Goal: Information Seeking & Learning: Learn about a topic

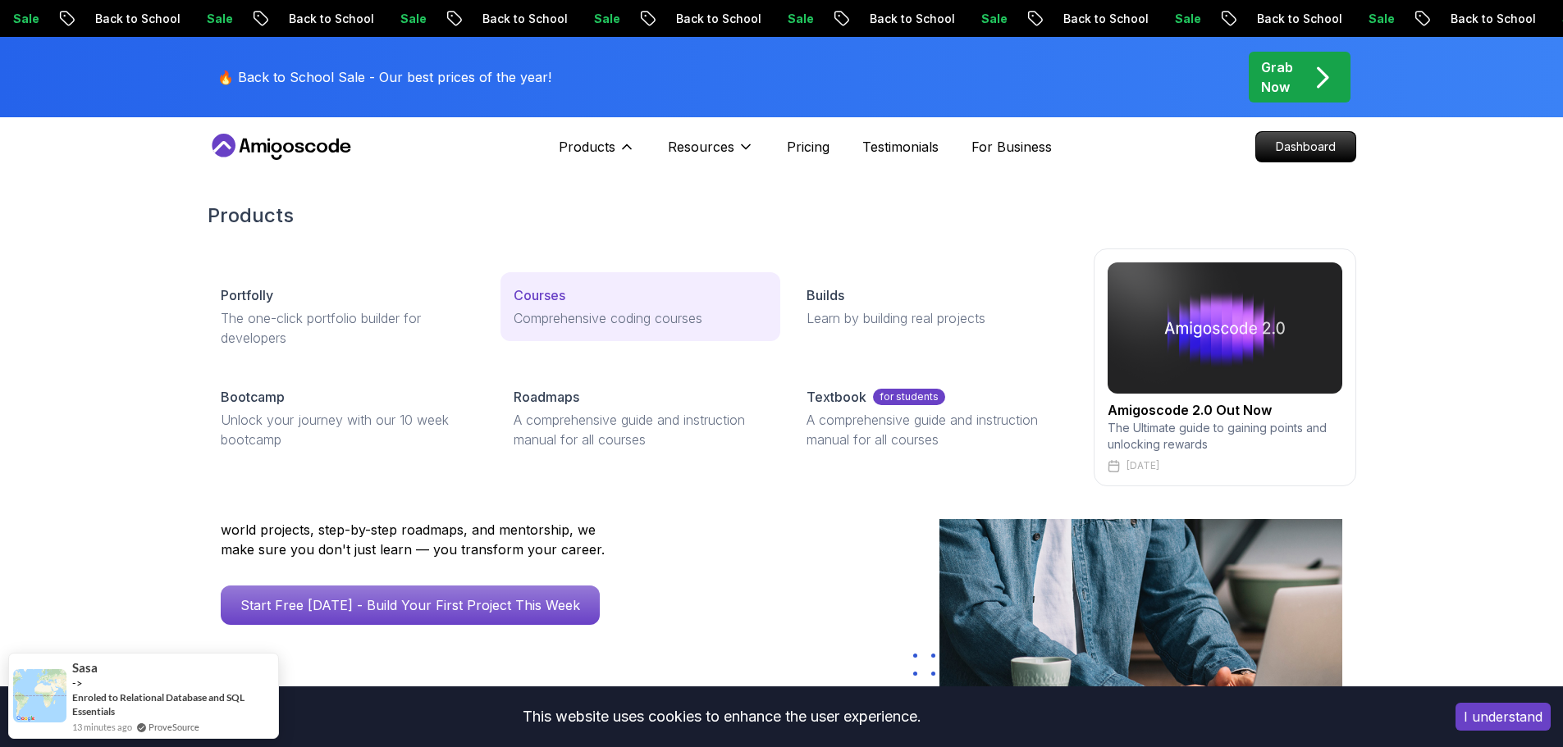
click at [568, 317] on p "Comprehensive coding courses" at bounding box center [641, 319] width 254 height 20
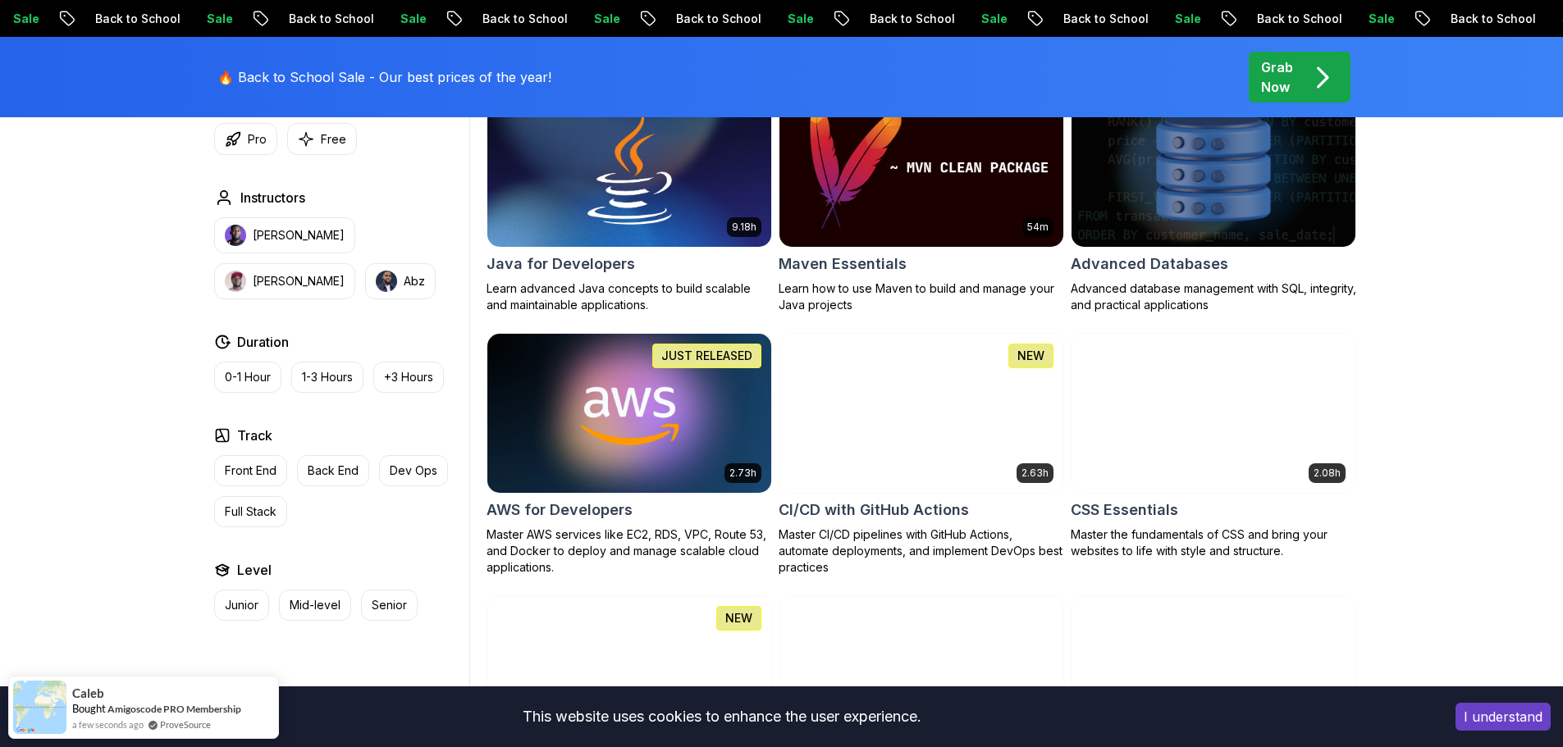
scroll to position [1067, 0]
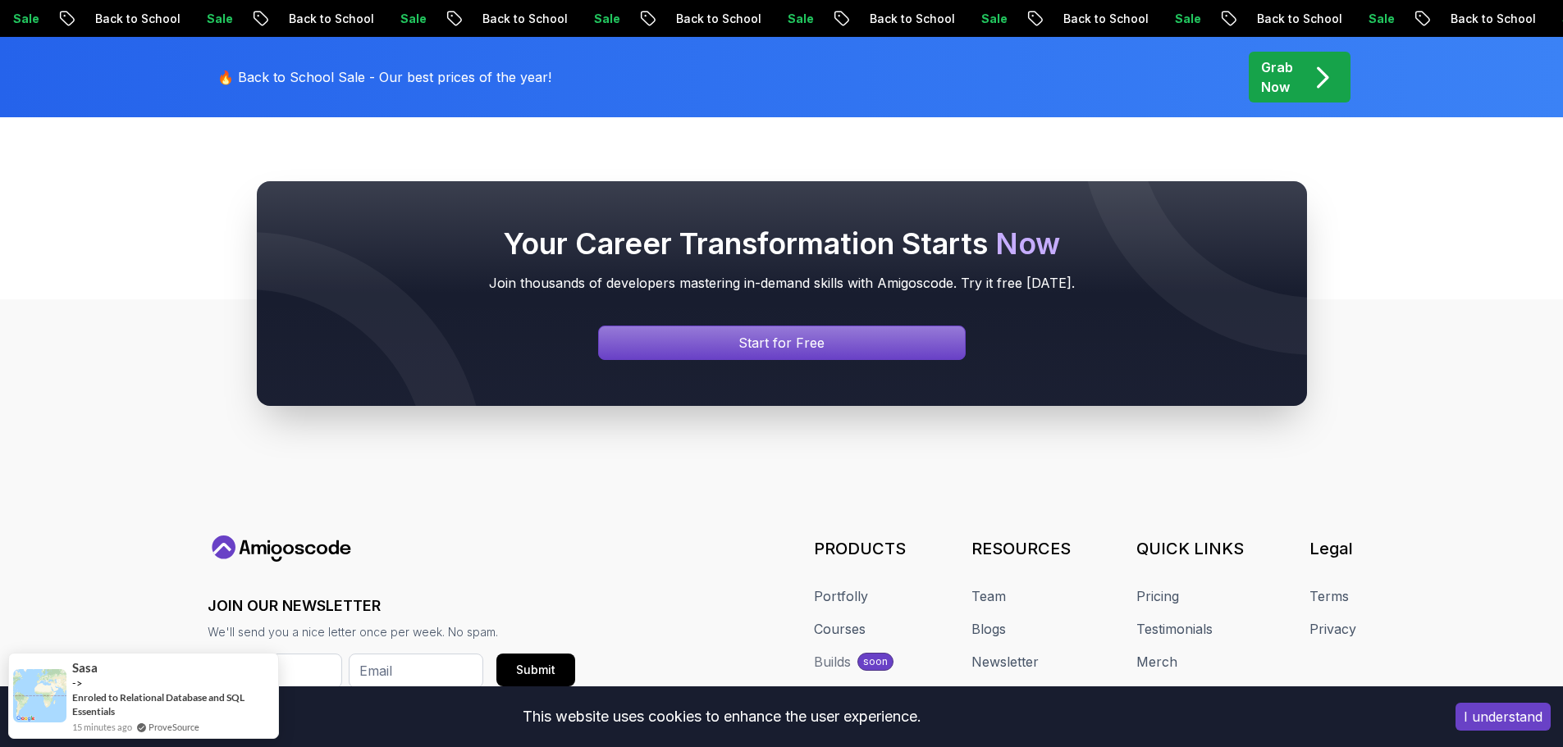
scroll to position [648, 0]
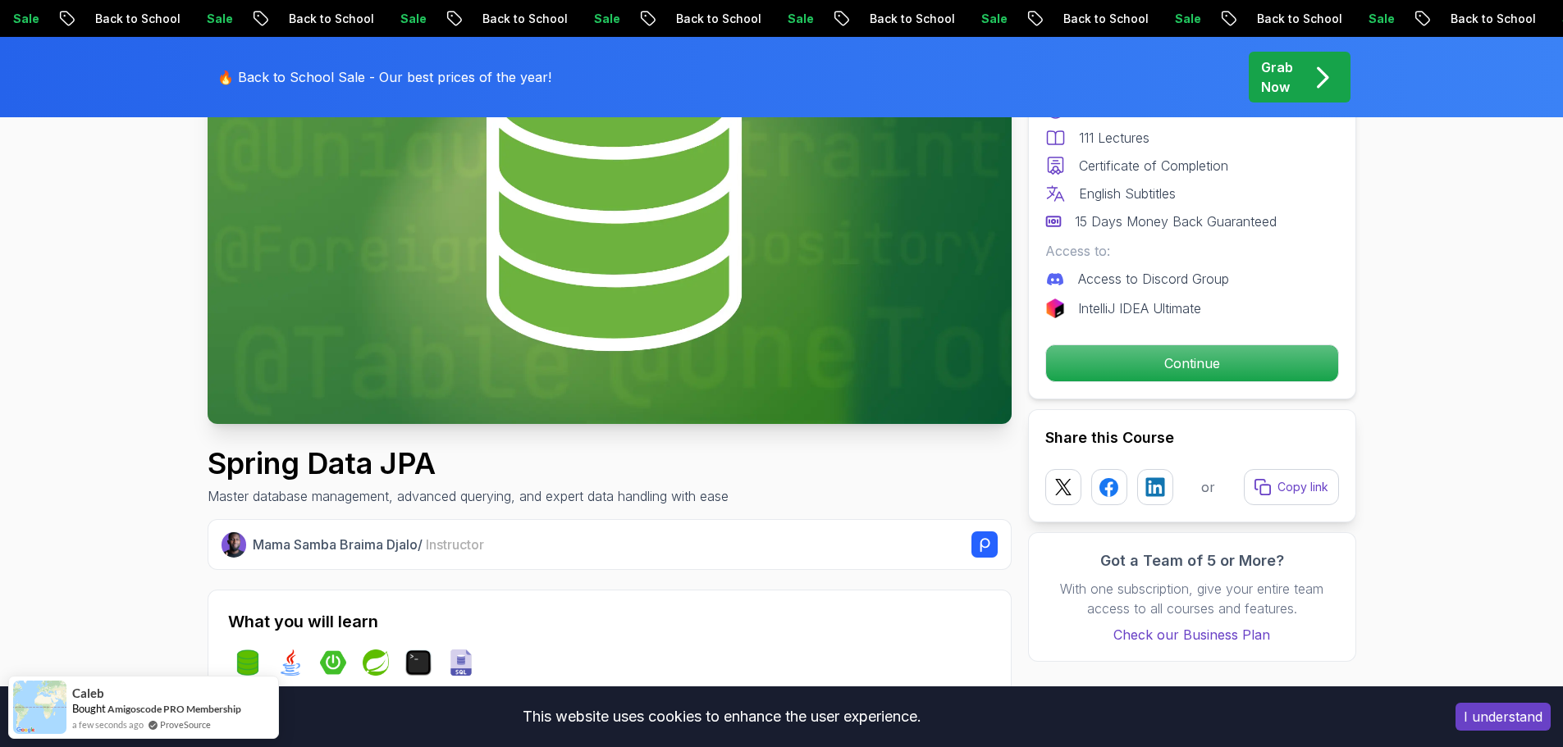
scroll to position [246, 0]
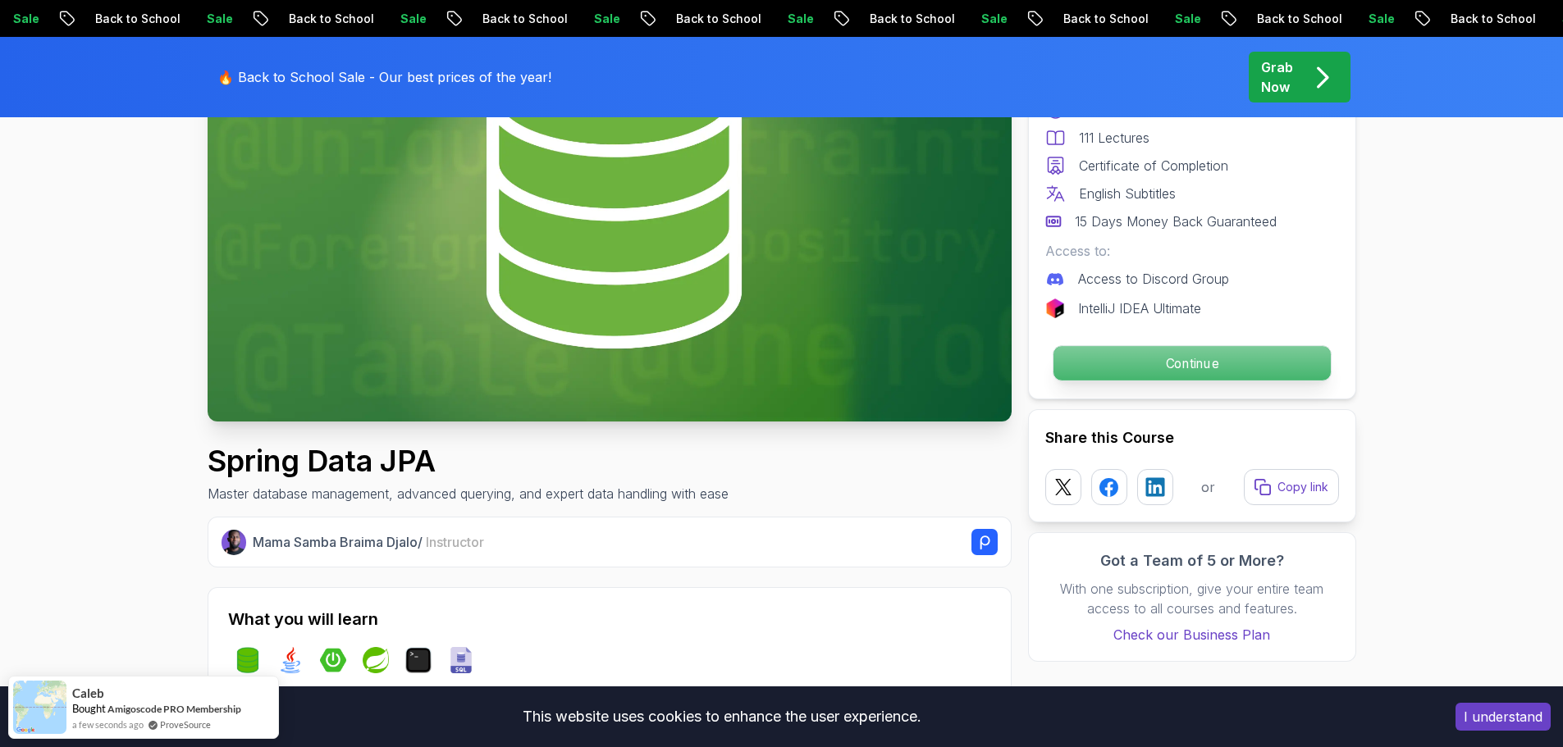
click at [1108, 365] on p "Continue" at bounding box center [1191, 363] width 277 height 34
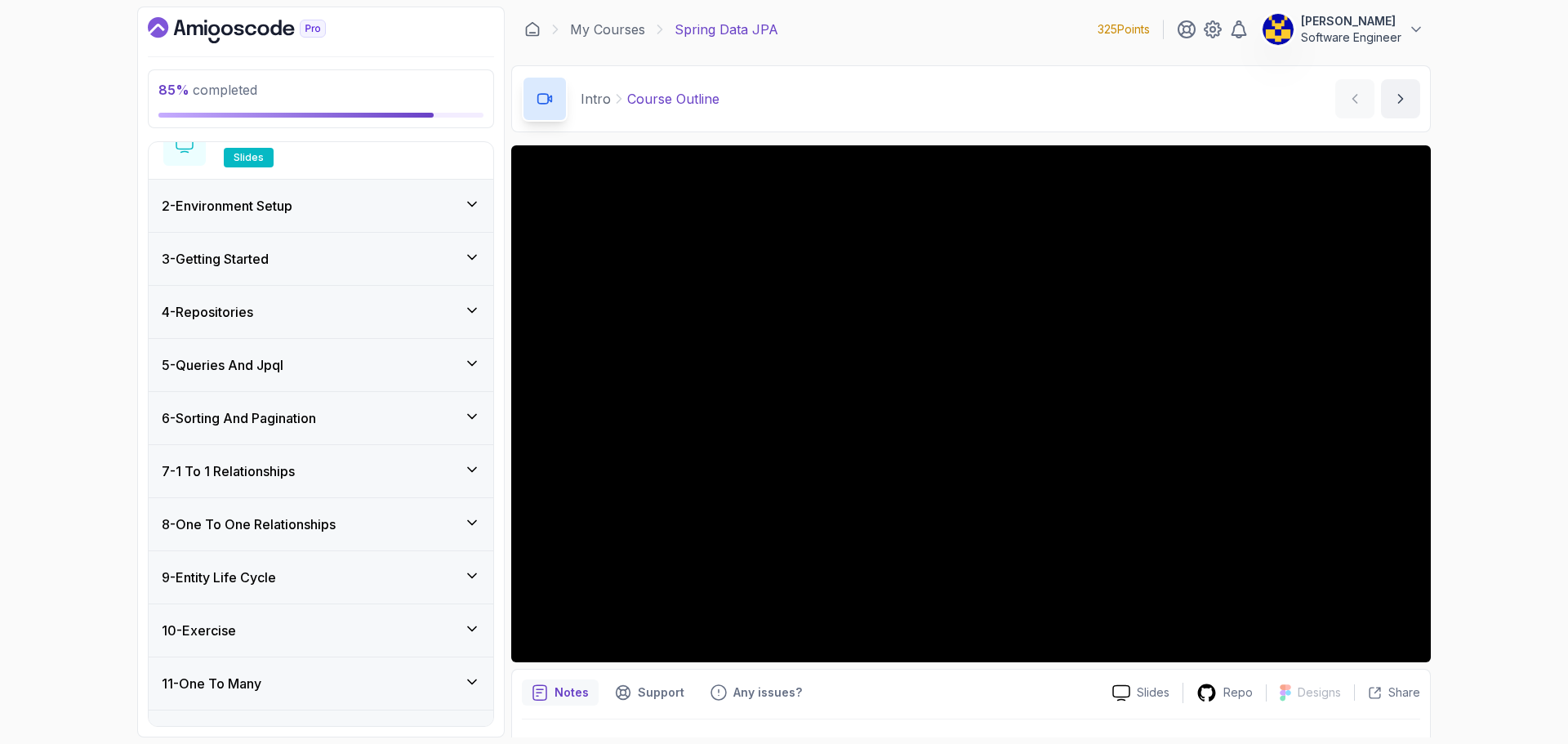
scroll to position [572, 0]
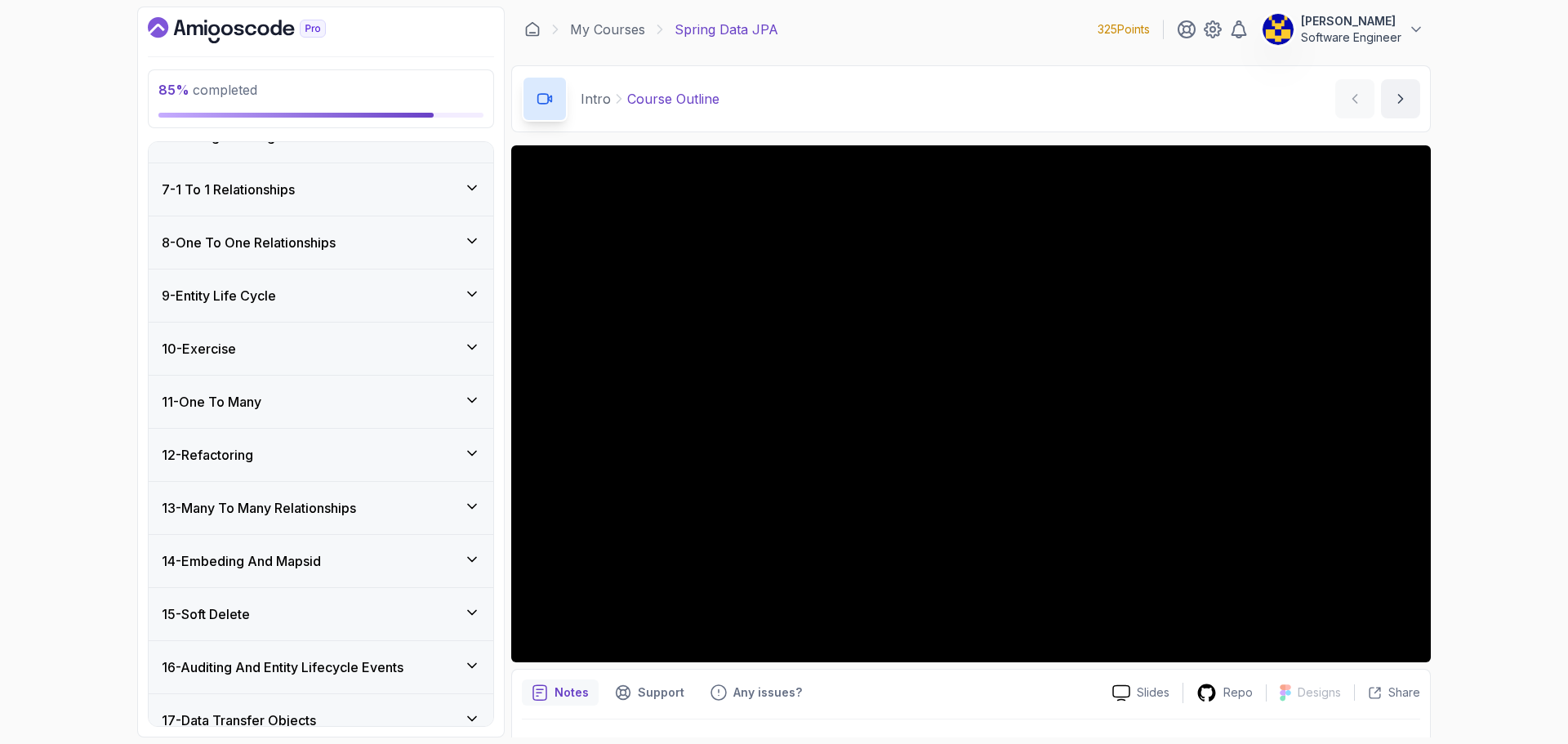
click at [305, 457] on div "12 - Refactoring" at bounding box center [321, 455] width 319 height 20
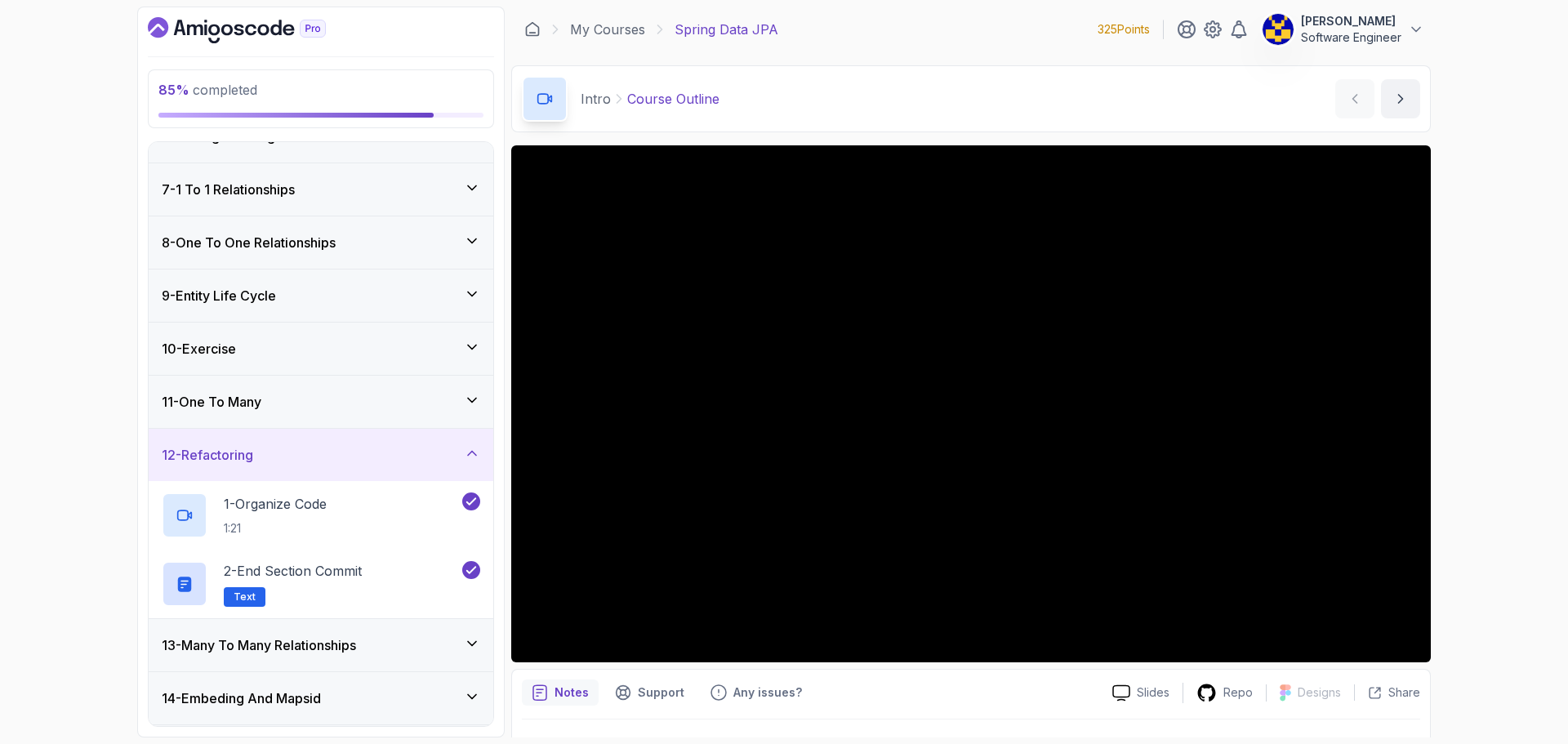
click at [304, 451] on div "12 - Refactoring" at bounding box center [321, 455] width 319 height 20
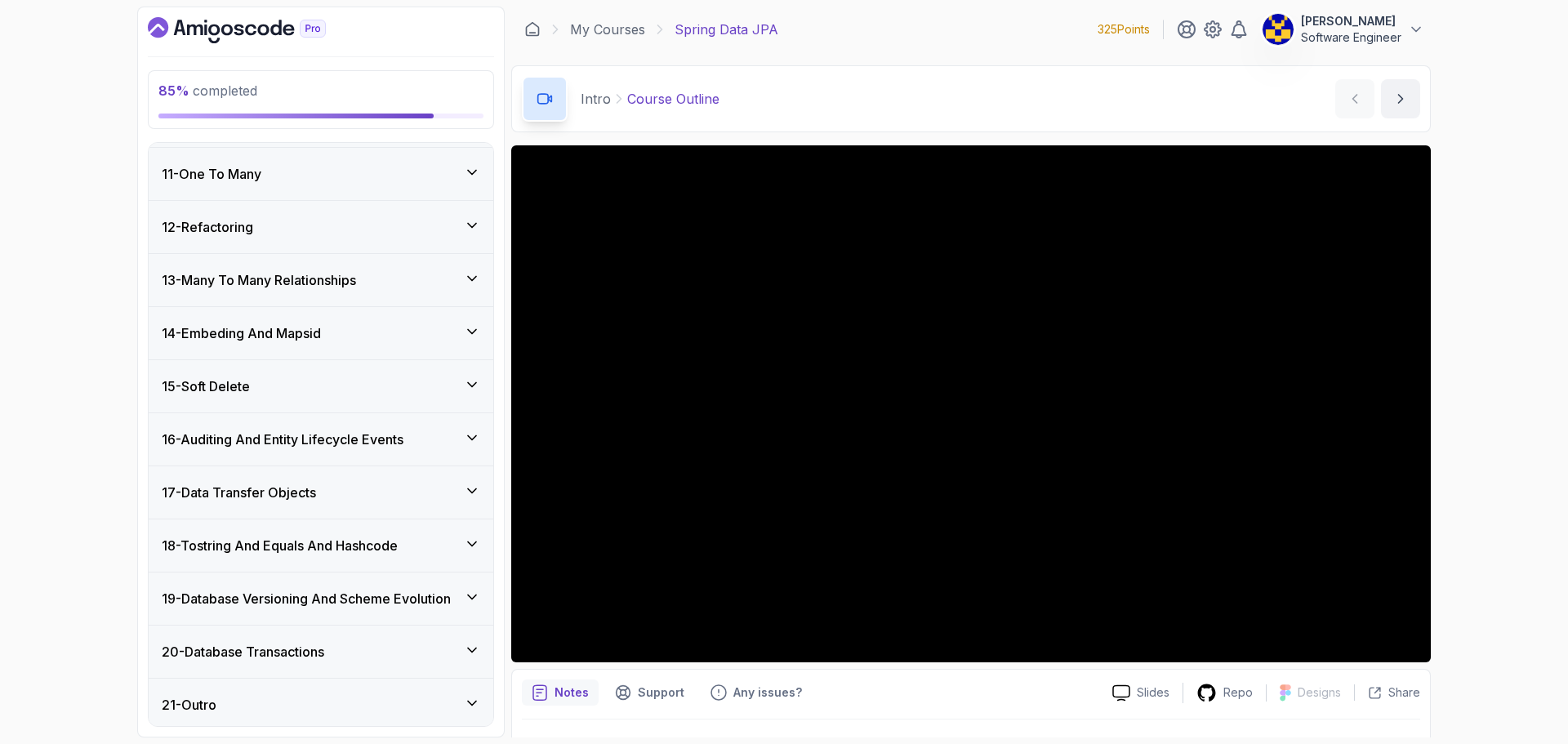
scroll to position [531, 0]
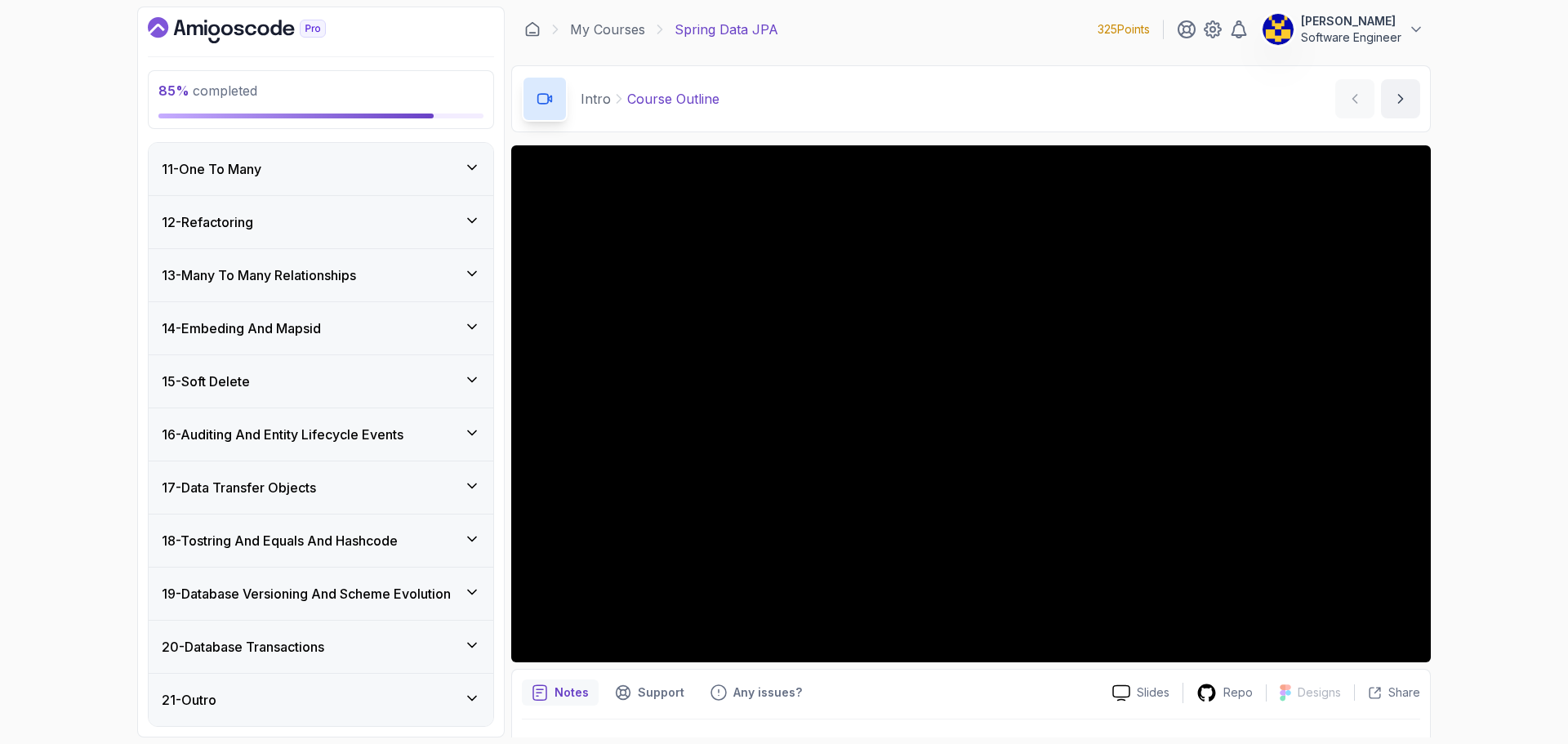
click at [321, 276] on h3 "13 - Many To Many Relationships" at bounding box center [258, 276] width 194 height 20
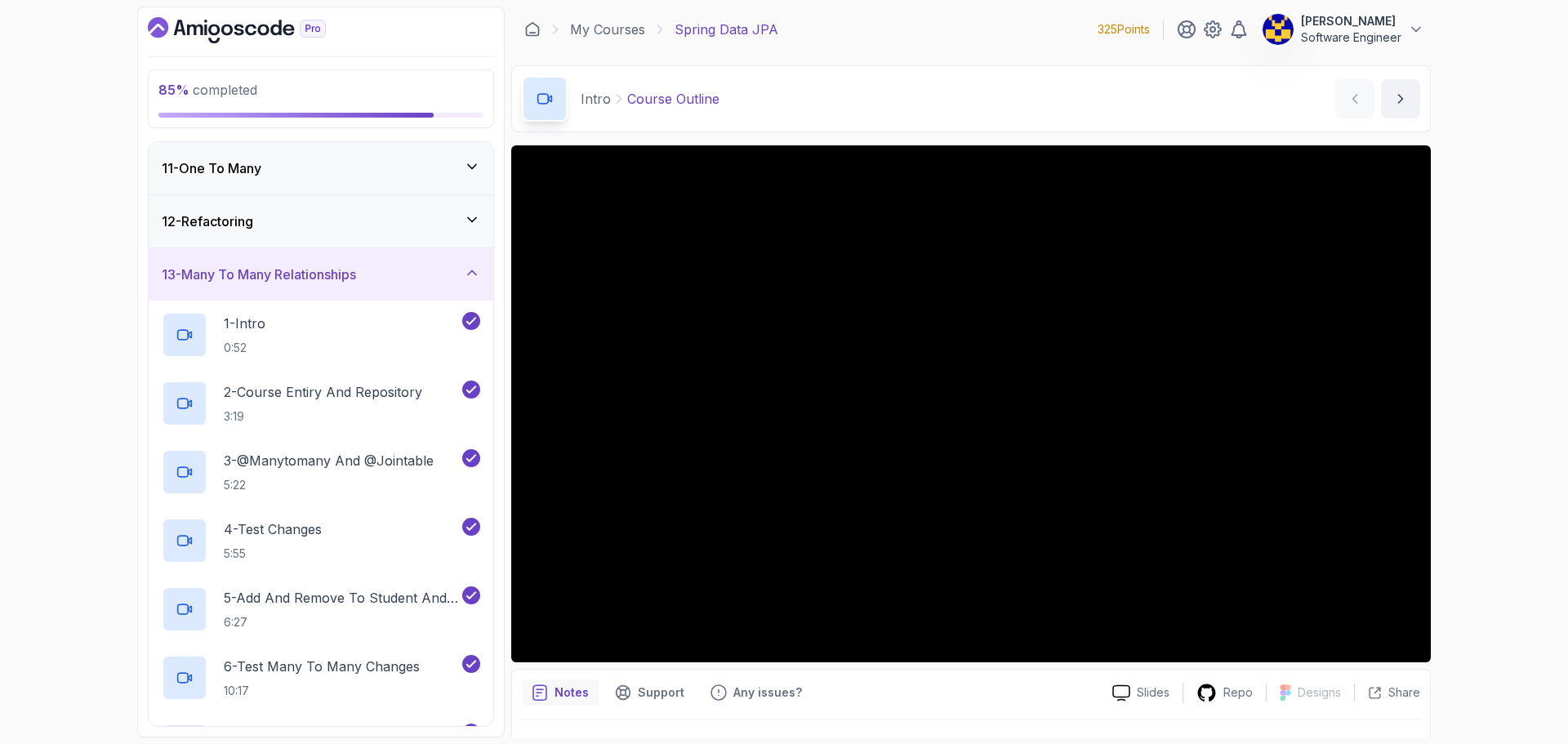
click at [321, 277] on h3 "13 - Many To Many Relationships" at bounding box center [258, 275] width 194 height 20
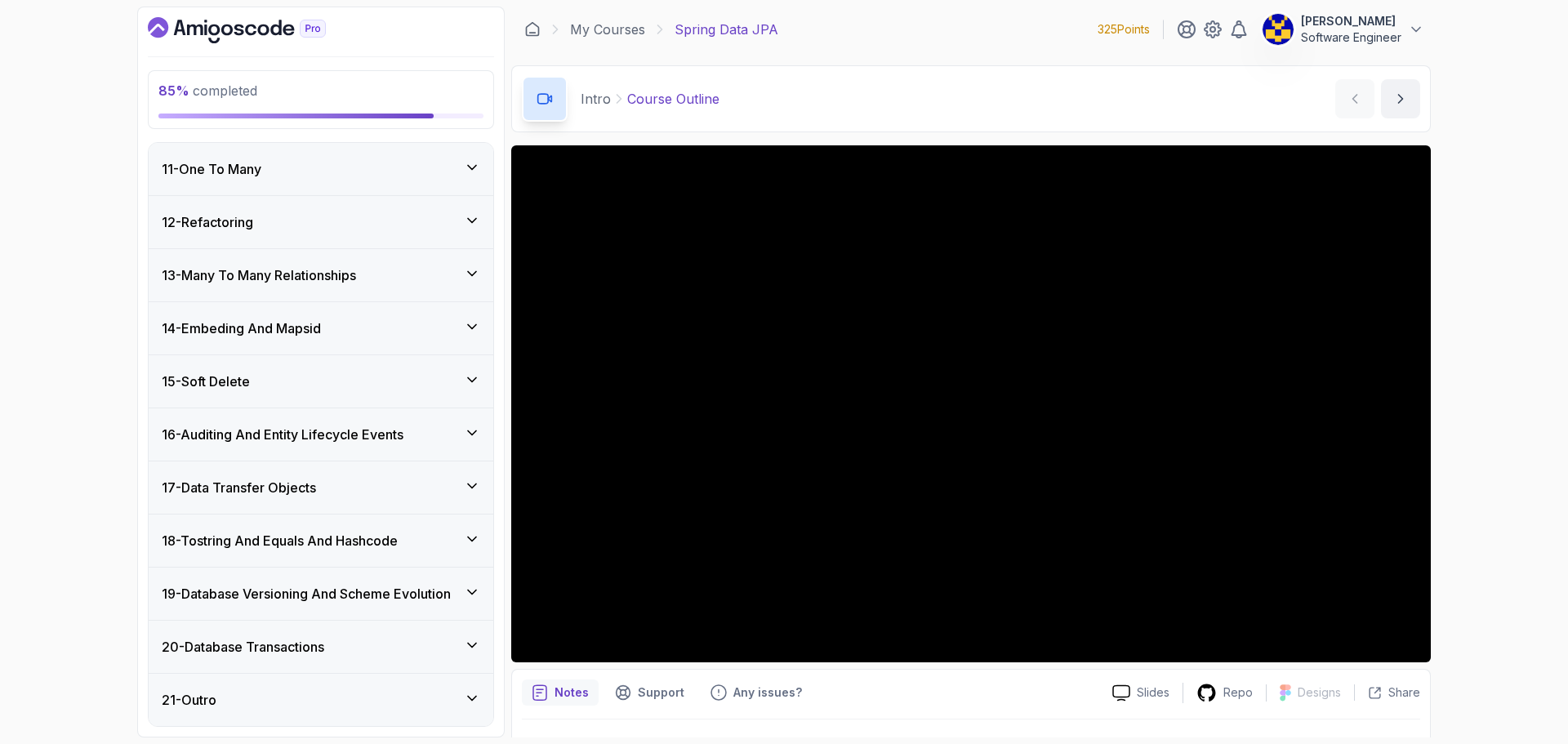
click at [303, 336] on h3 "14 - Embeding And Mapsid" at bounding box center [241, 329] width 159 height 20
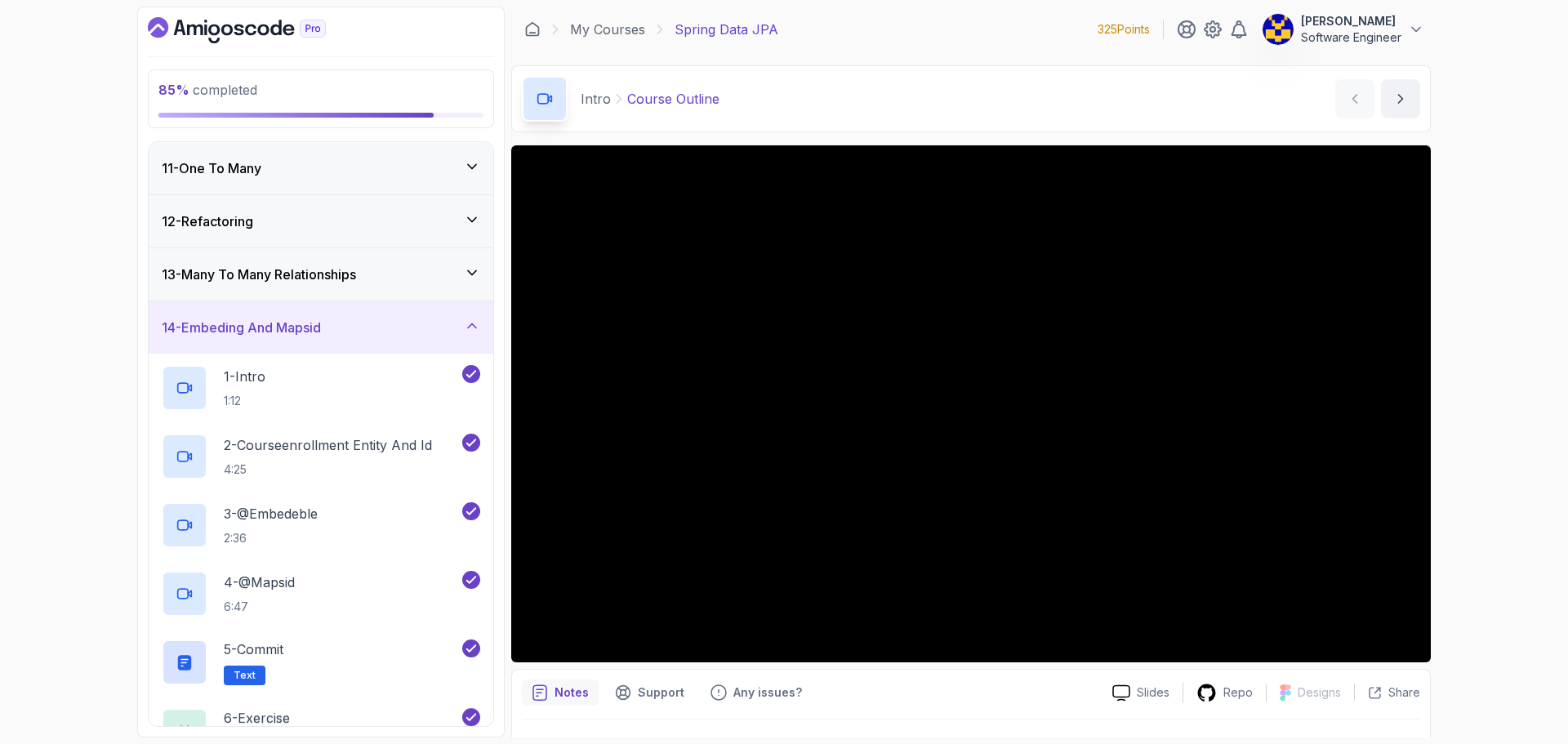
click at [303, 336] on h3 "14 - Embeding And Mapsid" at bounding box center [241, 328] width 159 height 20
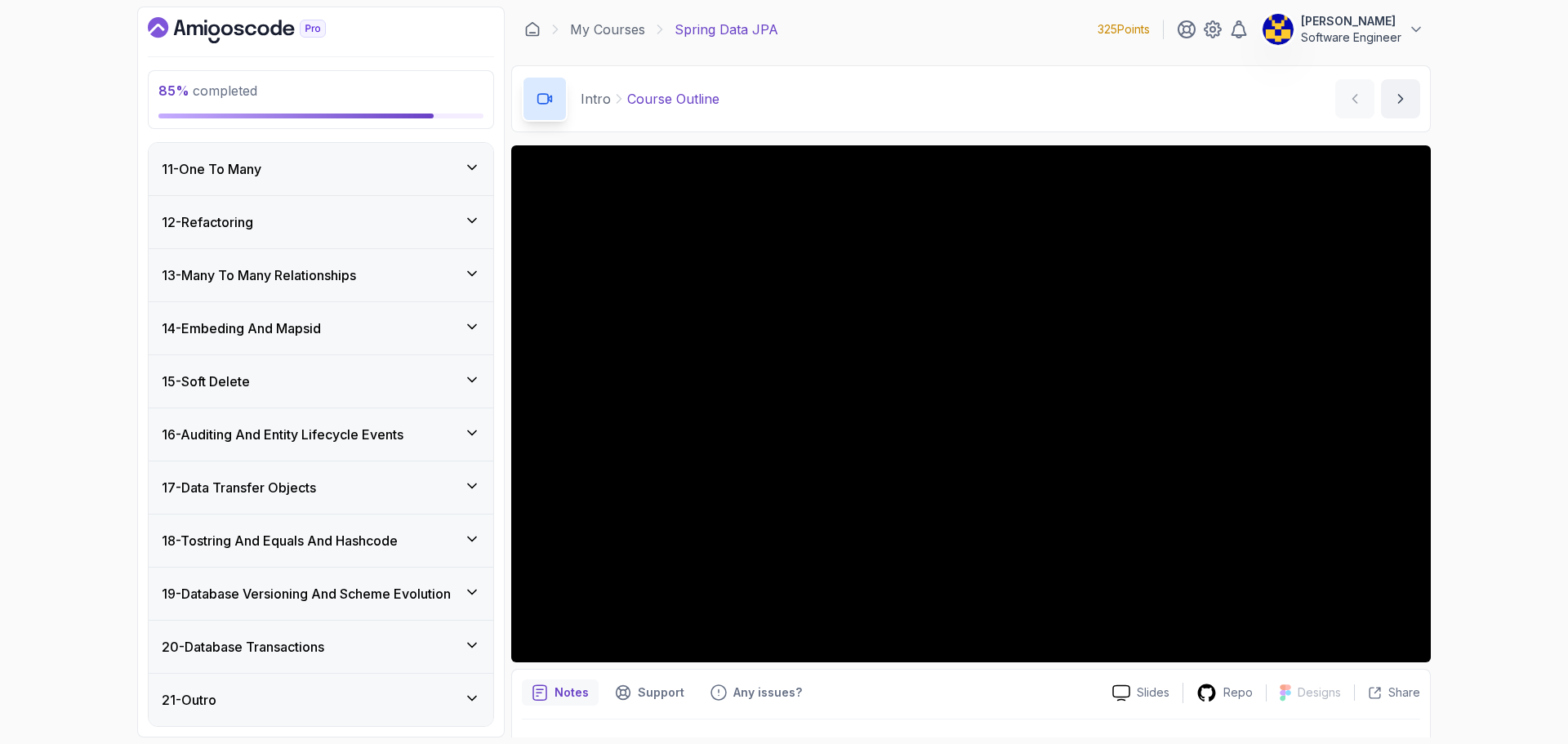
click at [297, 381] on div "15 - Soft Delete" at bounding box center [321, 381] width 319 height 20
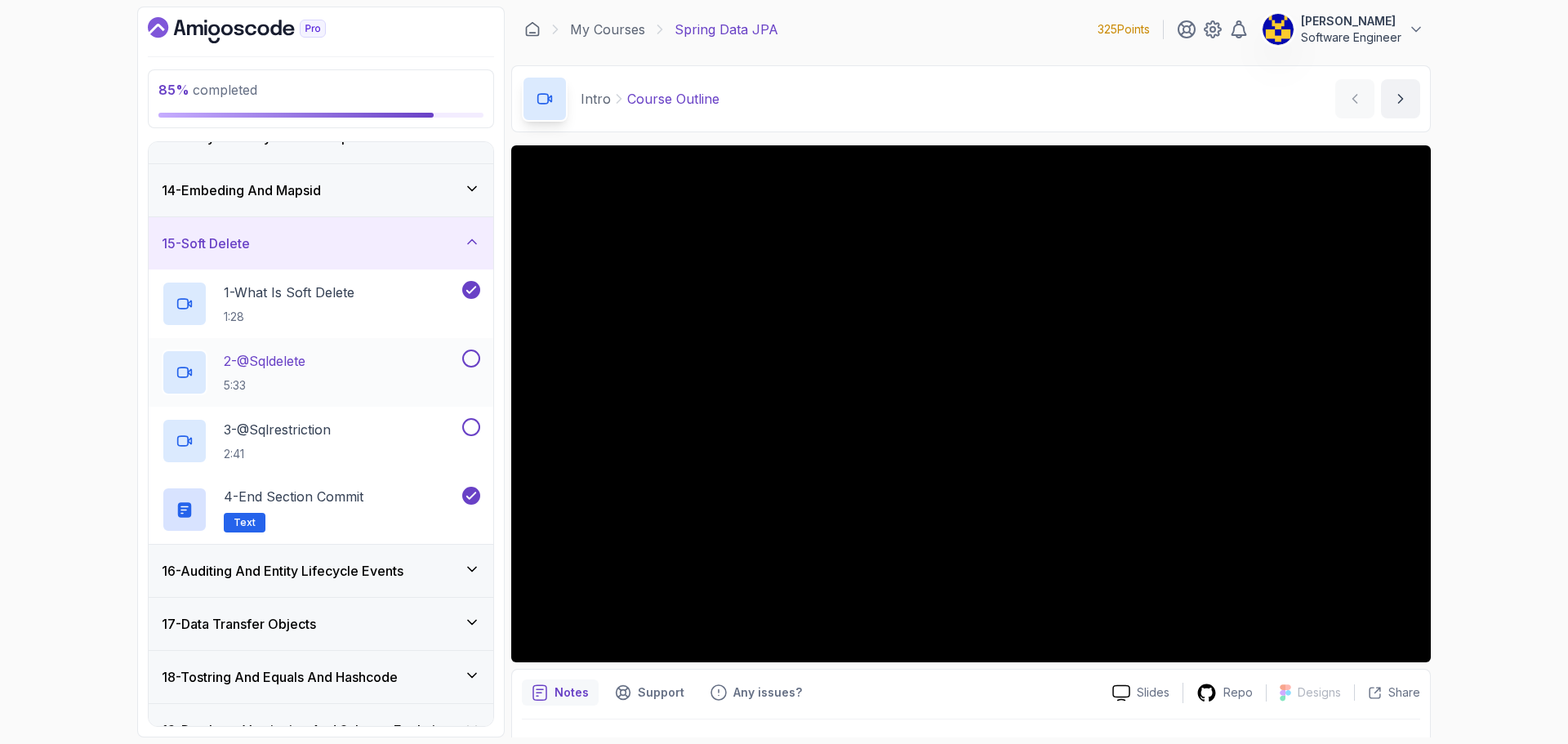
scroll to position [694, 0]
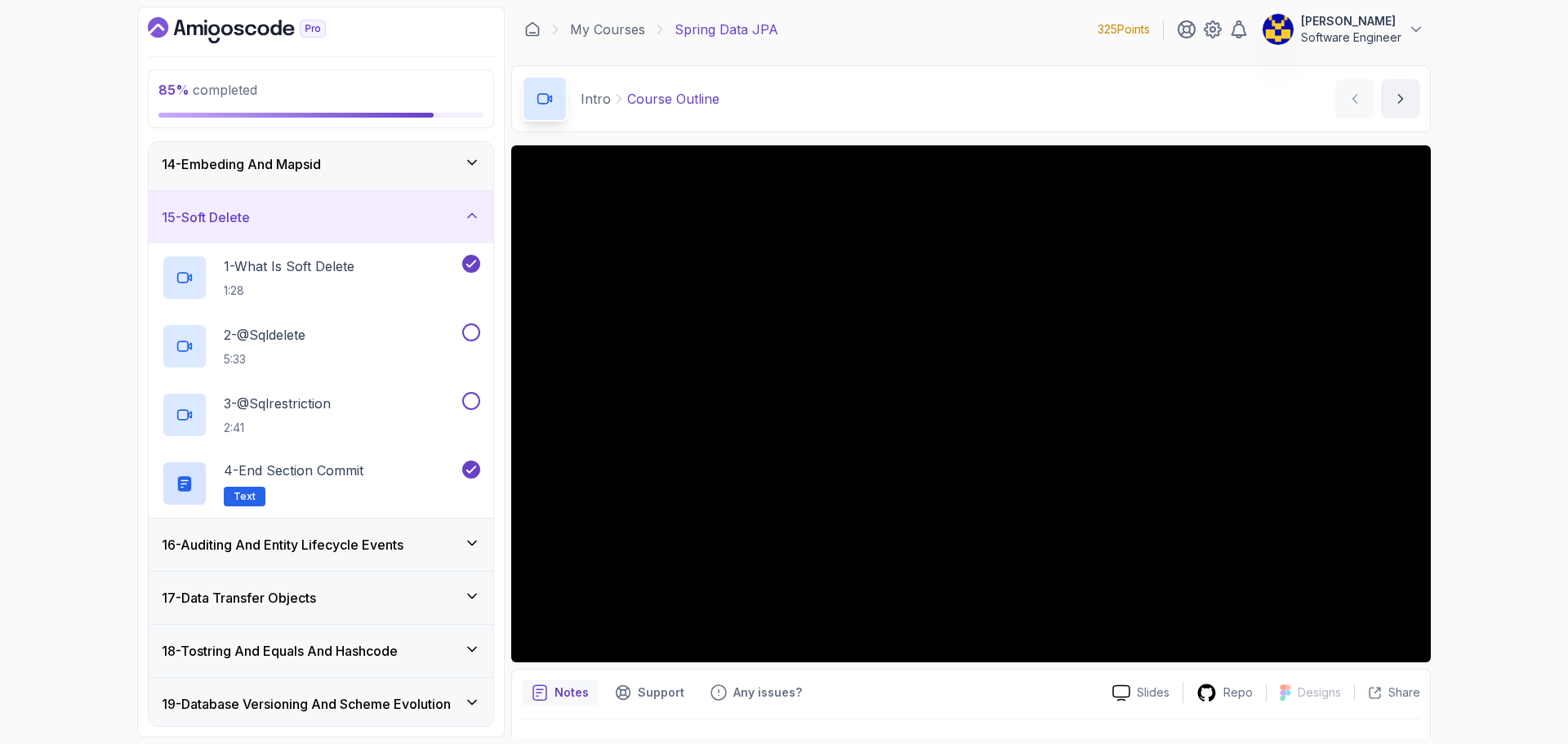
click at [345, 224] on div "15 - Soft Delete" at bounding box center [321, 217] width 319 height 20
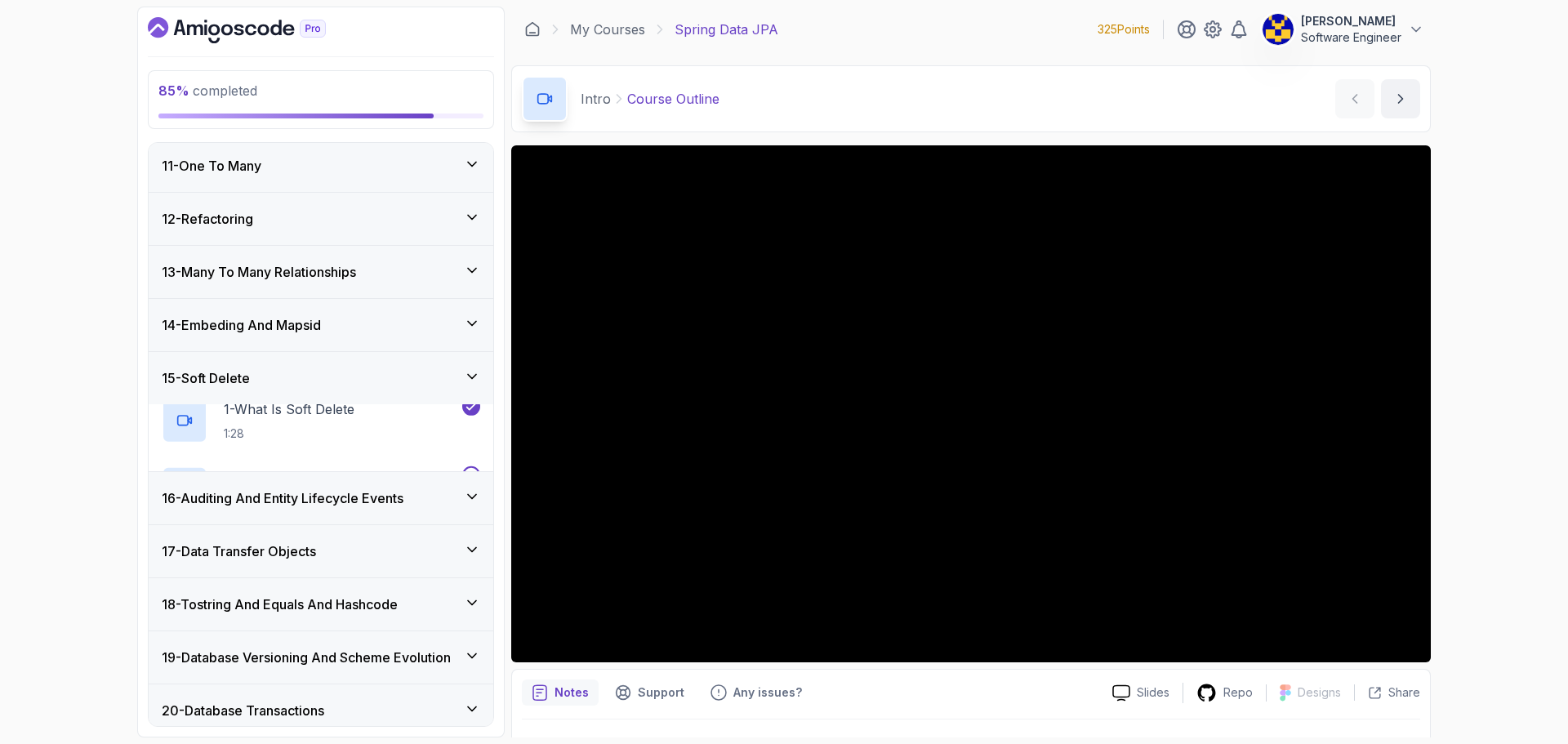
scroll to position [531, 0]
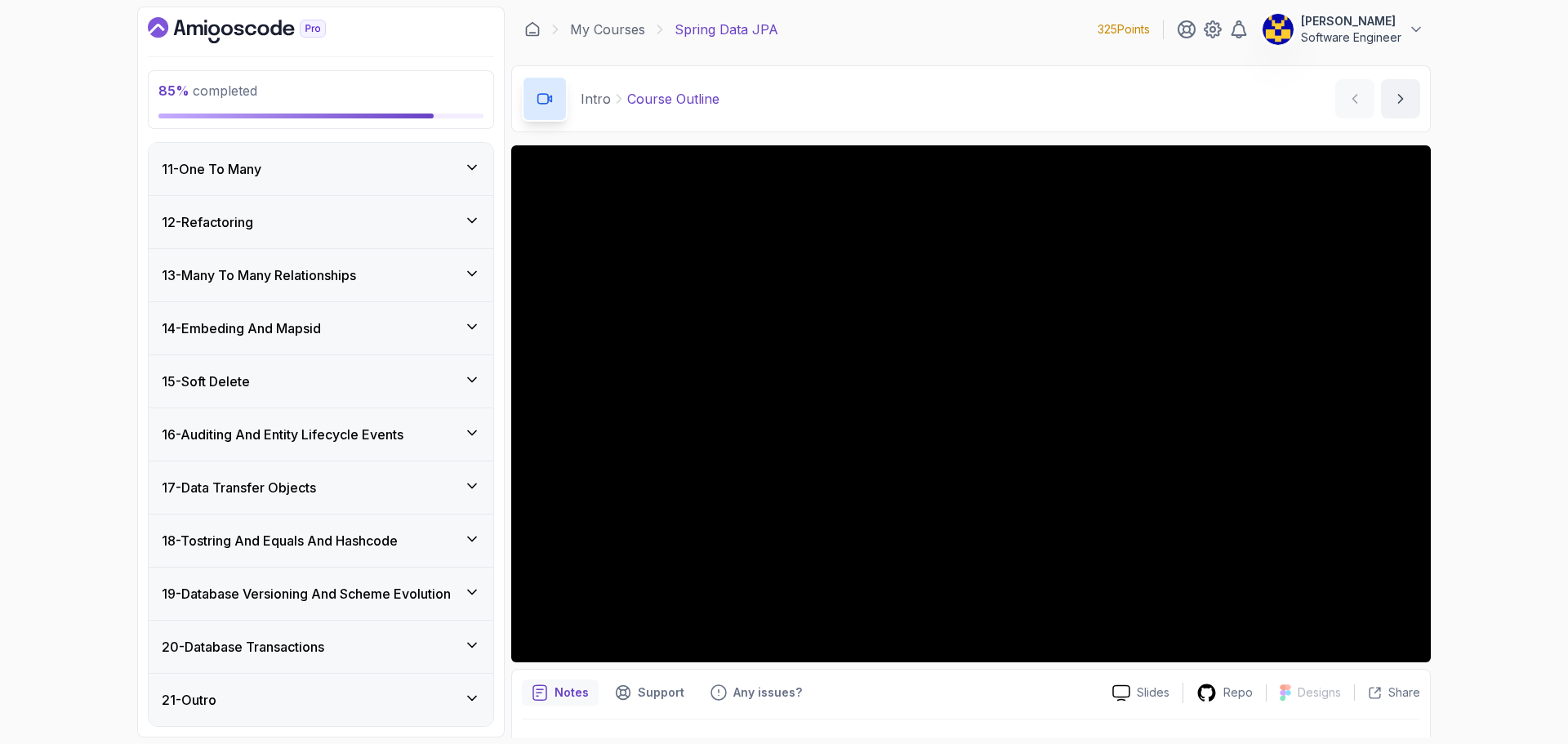
click at [335, 439] on h3 "16 - Auditing And Entity Lifecycle Events" at bounding box center [282, 435] width 242 height 20
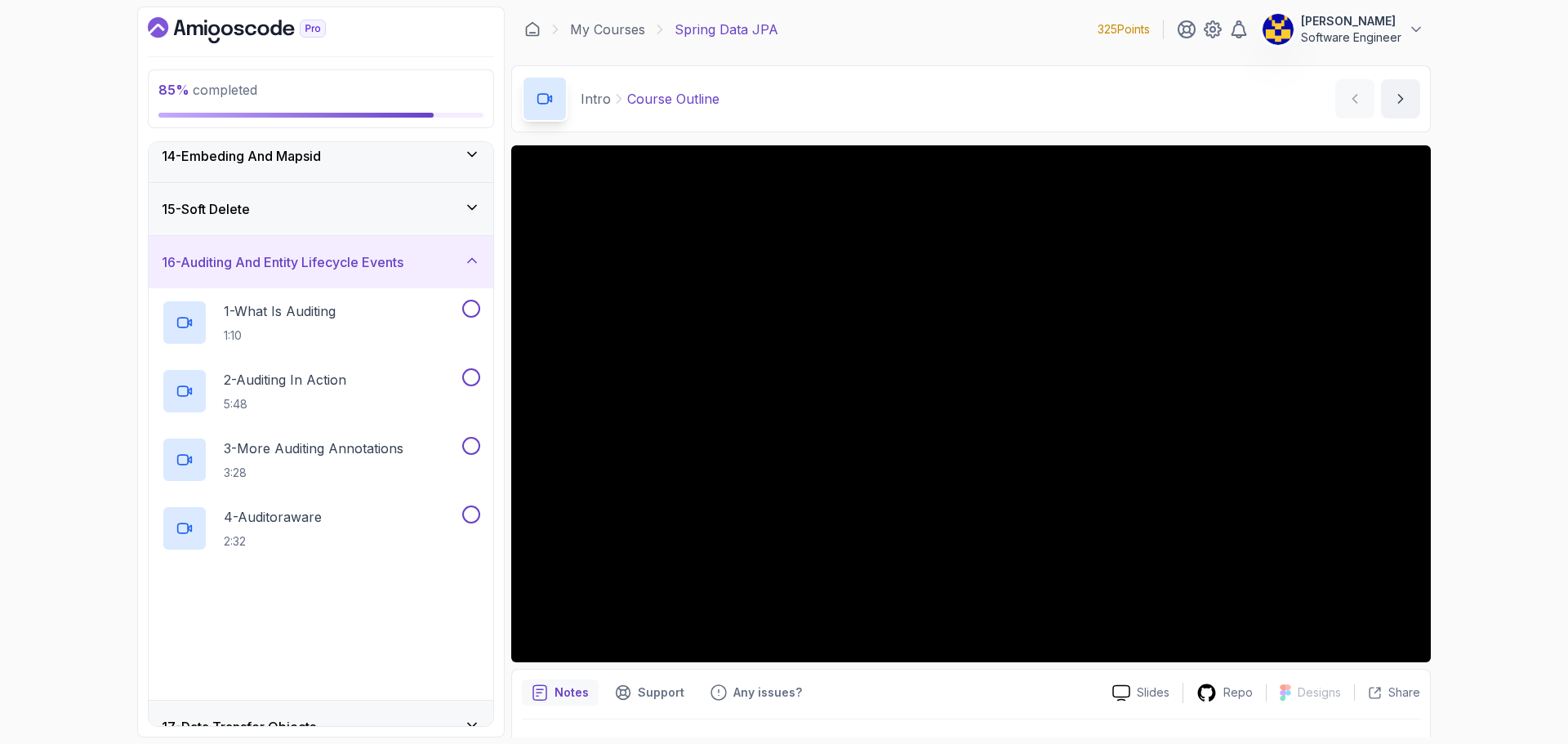
scroll to position [776, 0]
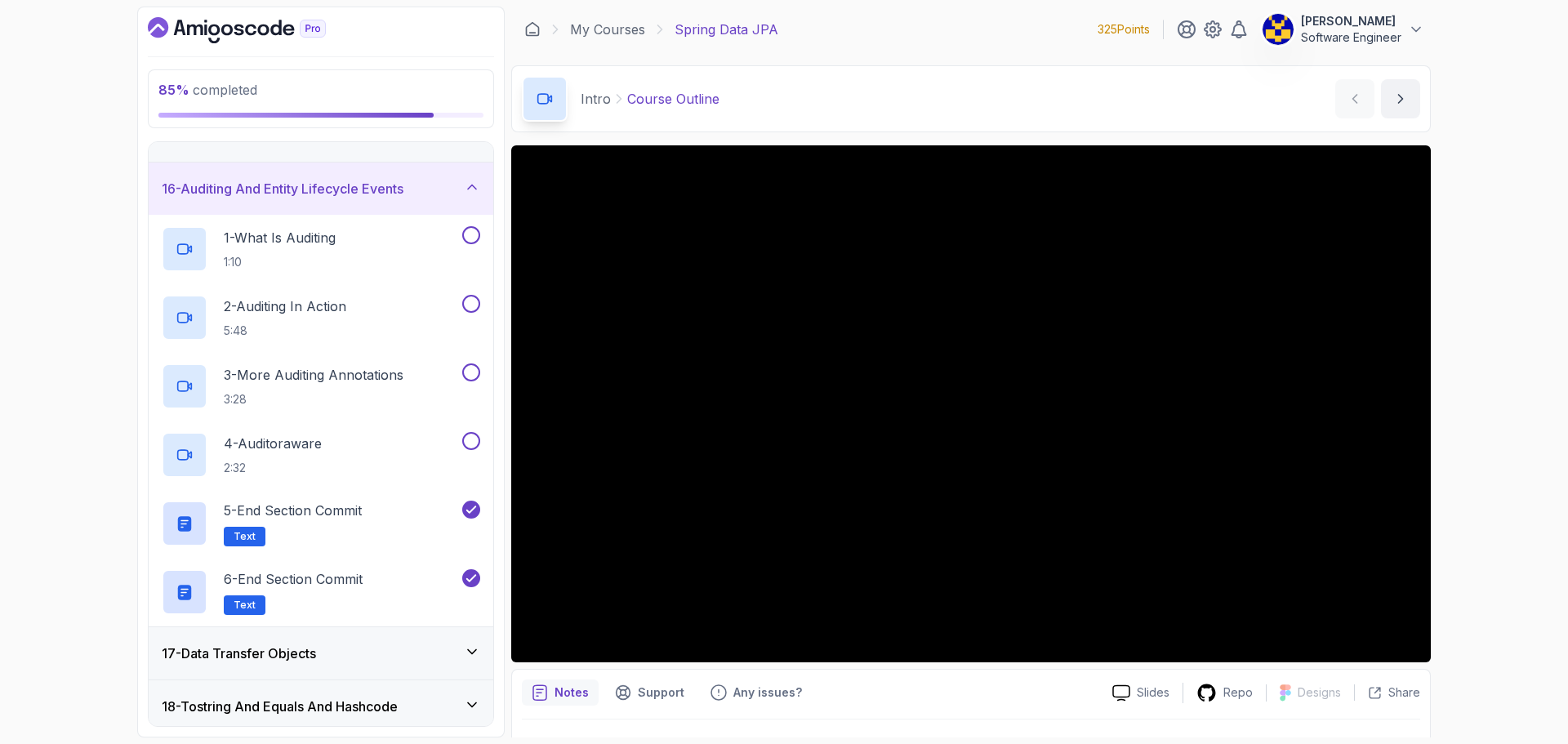
click at [370, 196] on h3 "16 - Auditing And Entity Lifecycle Events" at bounding box center [282, 189] width 242 height 20
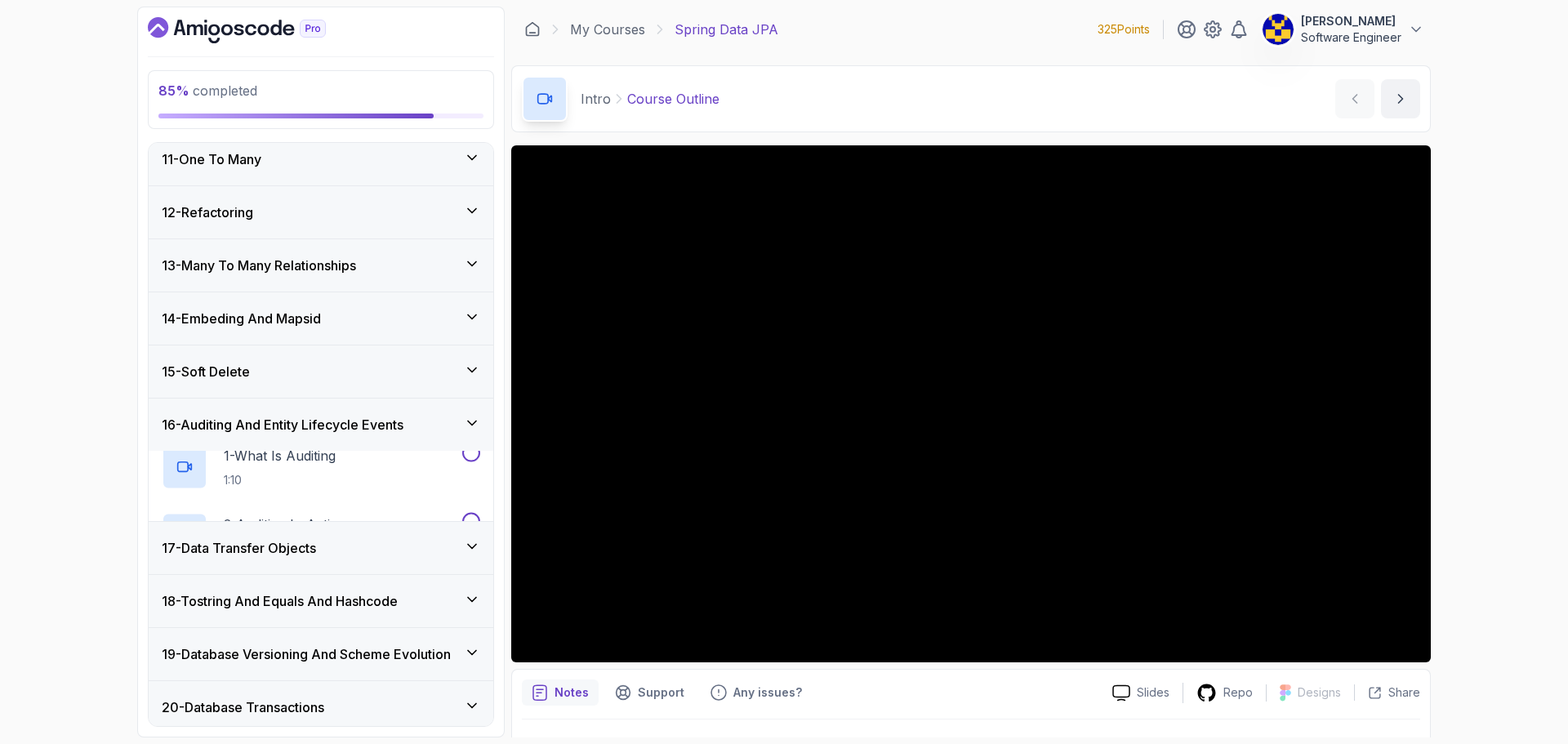
scroll to position [531, 0]
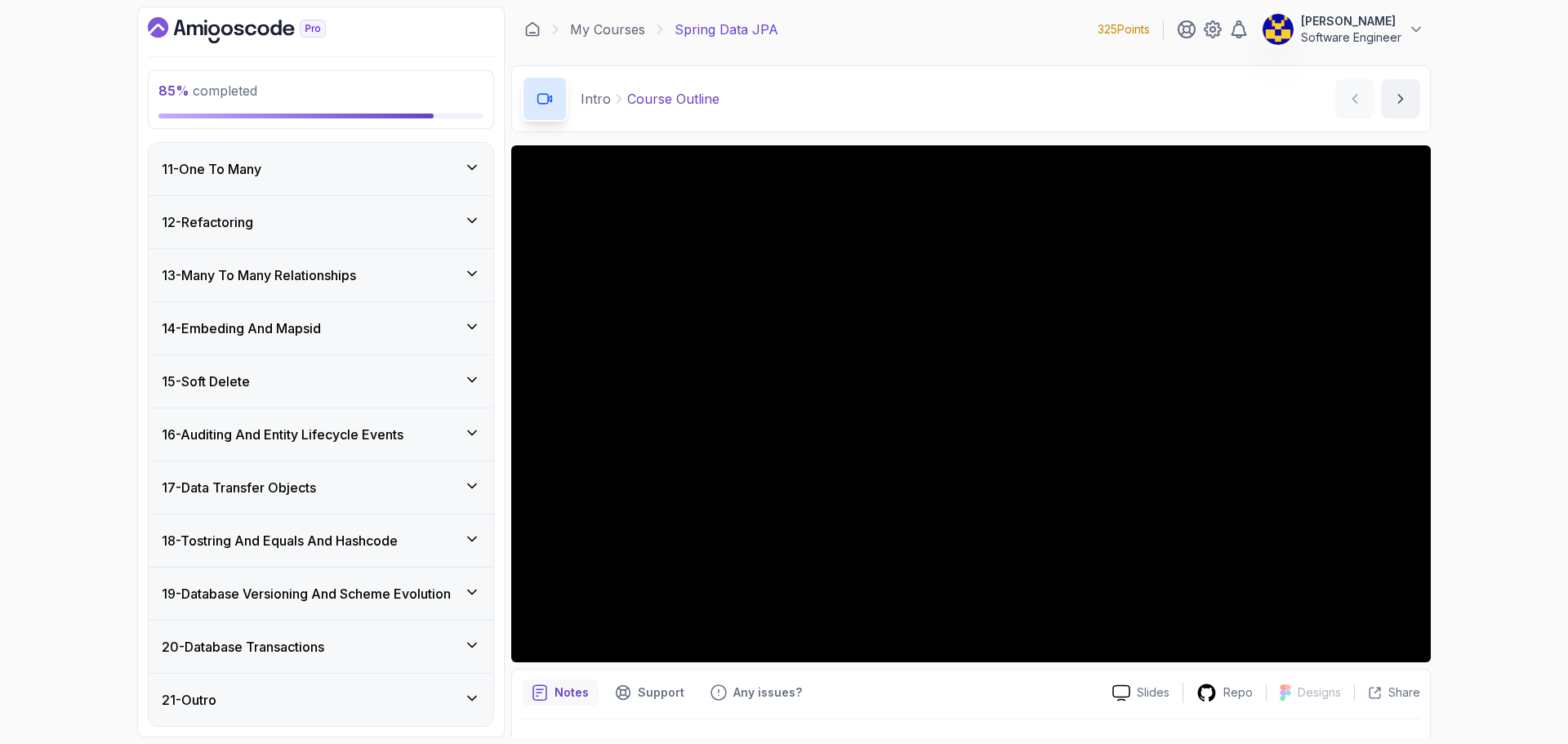
click at [329, 479] on div "17 - Data Transfer Objects" at bounding box center [321, 488] width 319 height 20
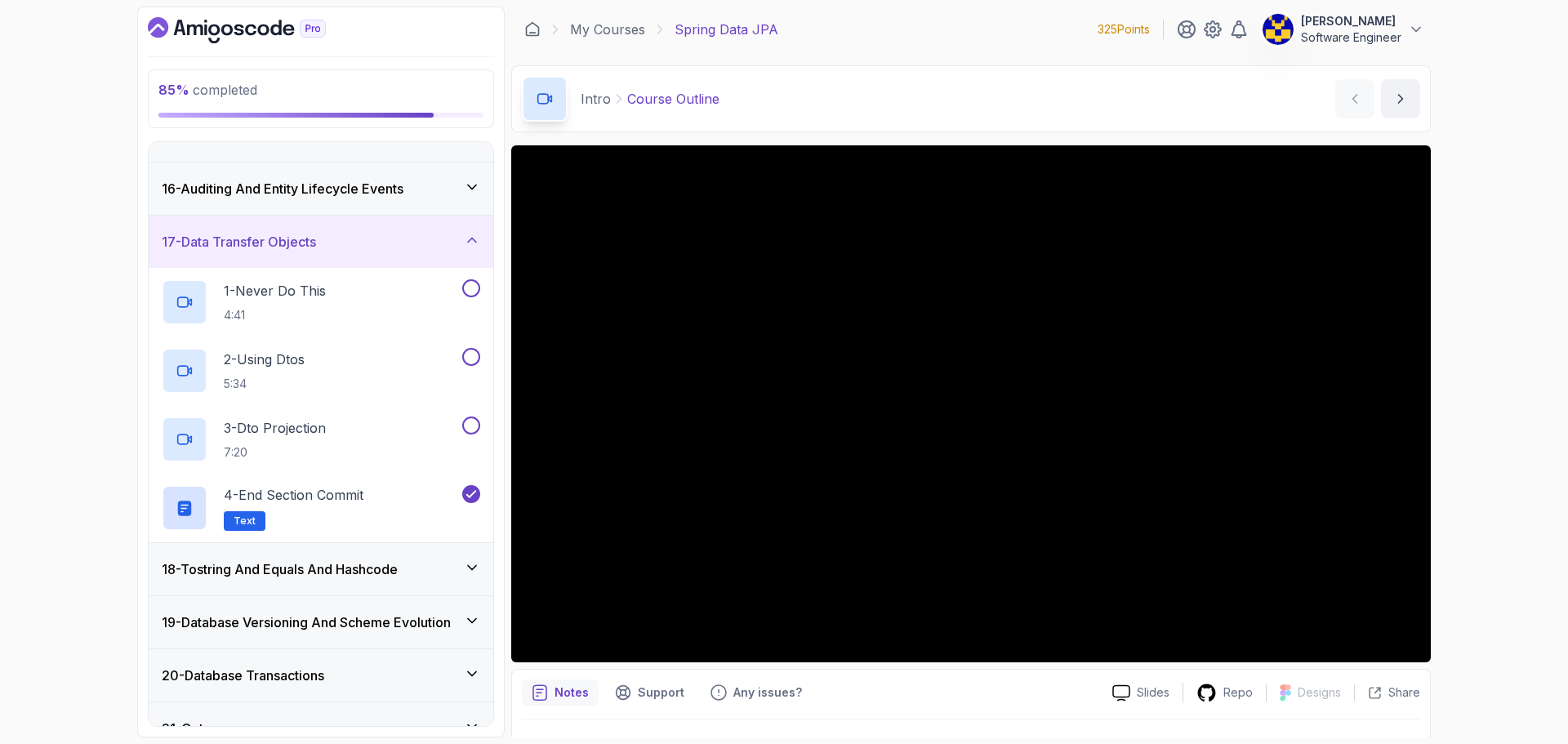
click at [349, 238] on div "17 - Data Transfer Objects" at bounding box center [321, 242] width 319 height 20
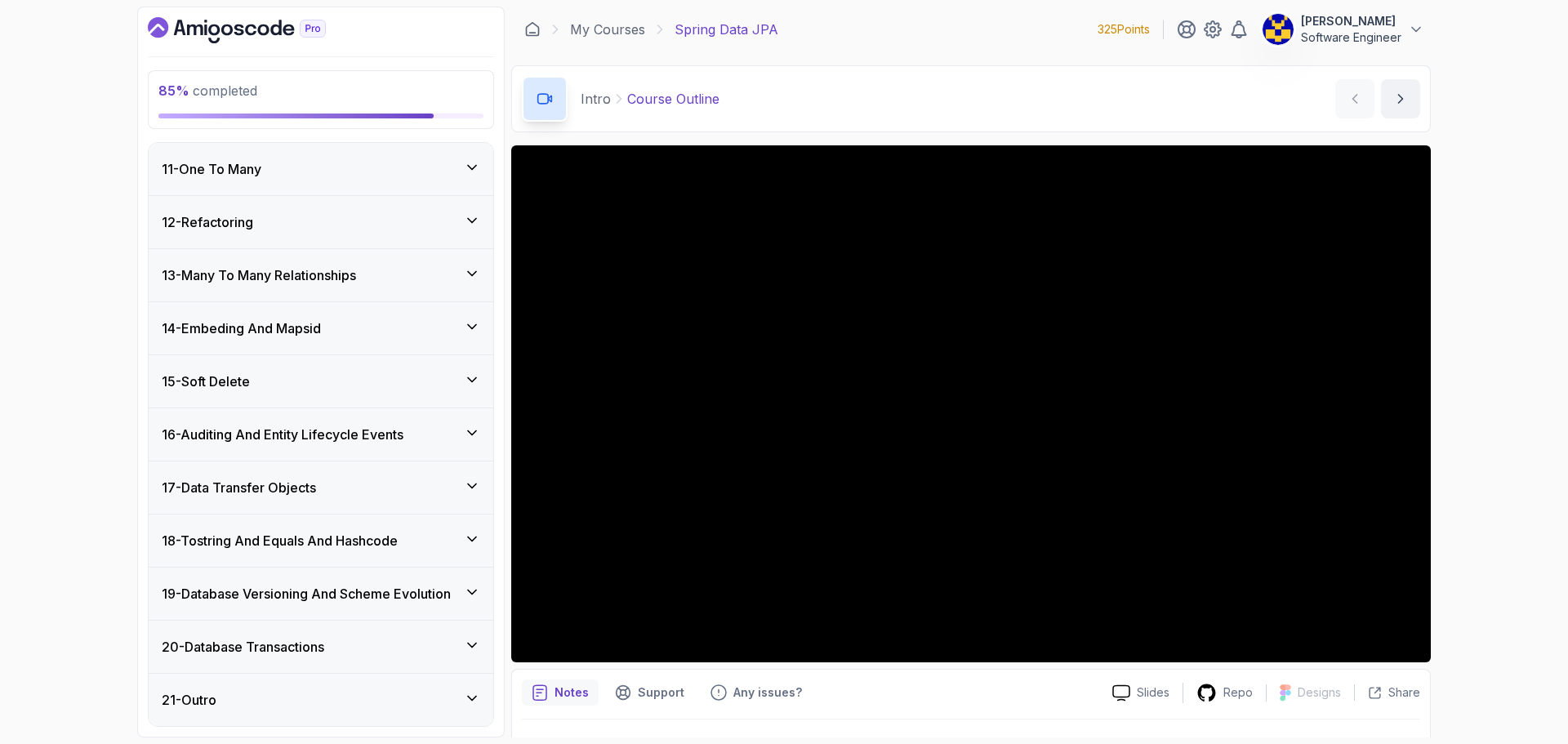
click at [330, 535] on h3 "18 - Tostring And Equals And Hashcode" at bounding box center [279, 541] width 236 height 20
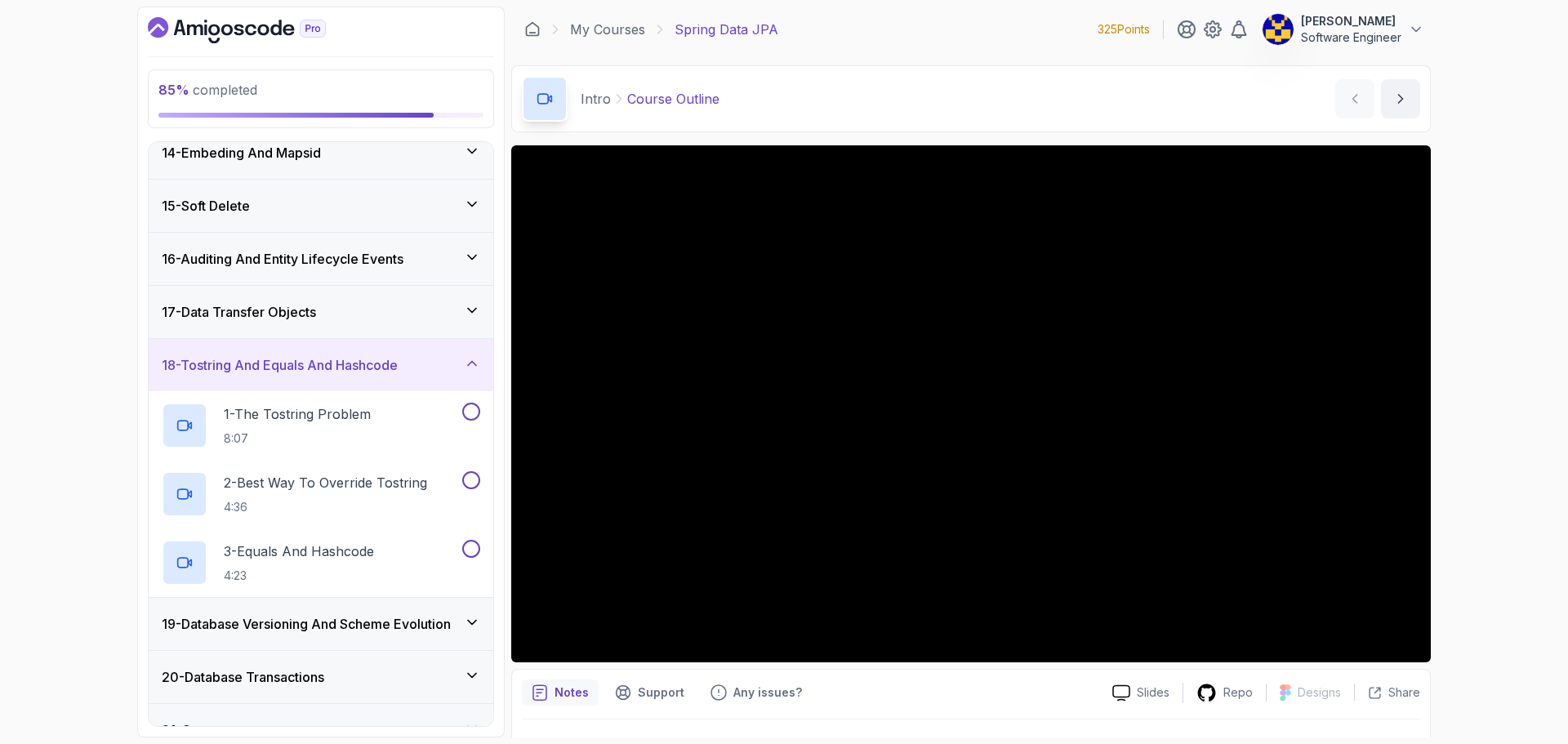
scroll to position [736, 0]
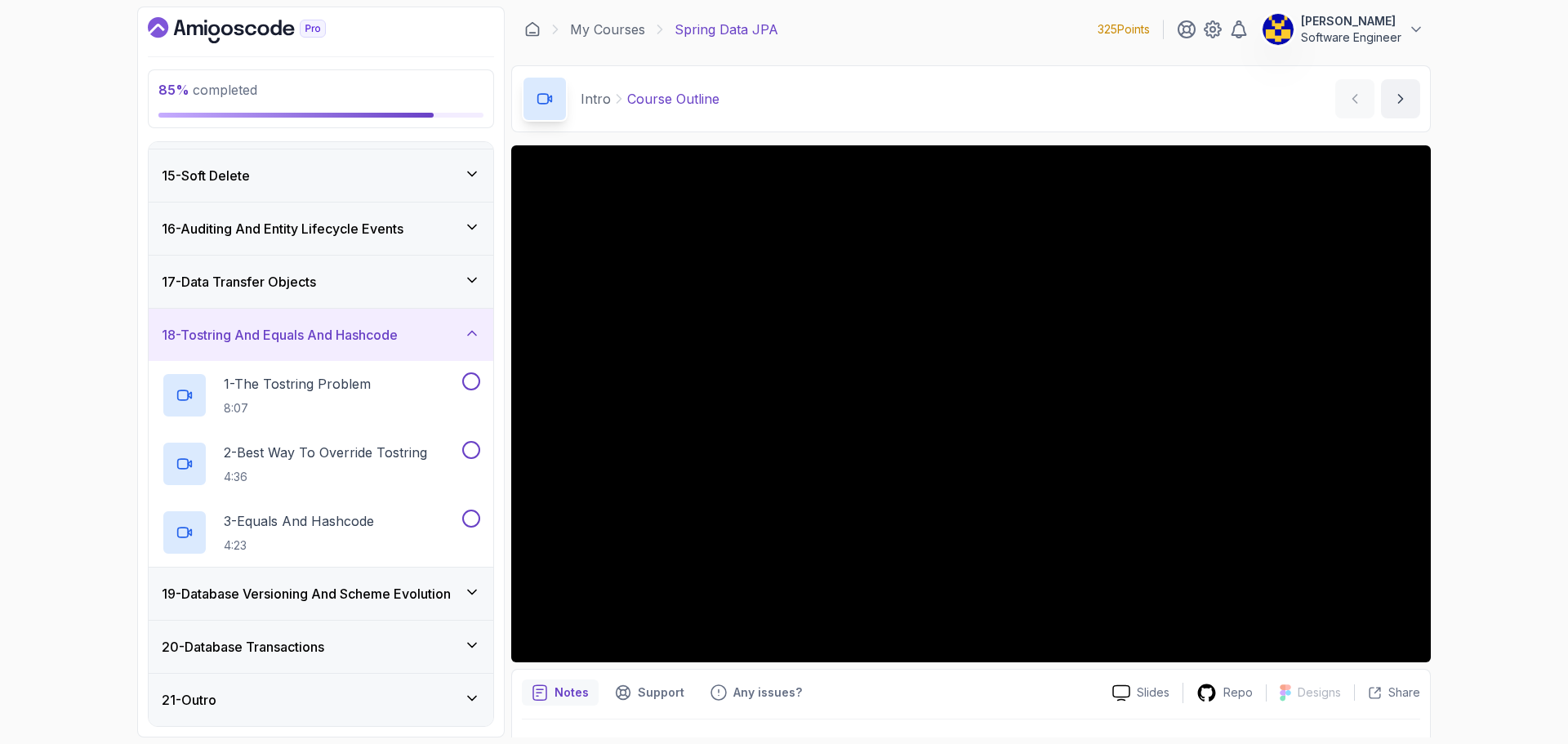
click at [343, 334] on h3 "18 - Tostring And Equals And Hashcode" at bounding box center [279, 336] width 236 height 20
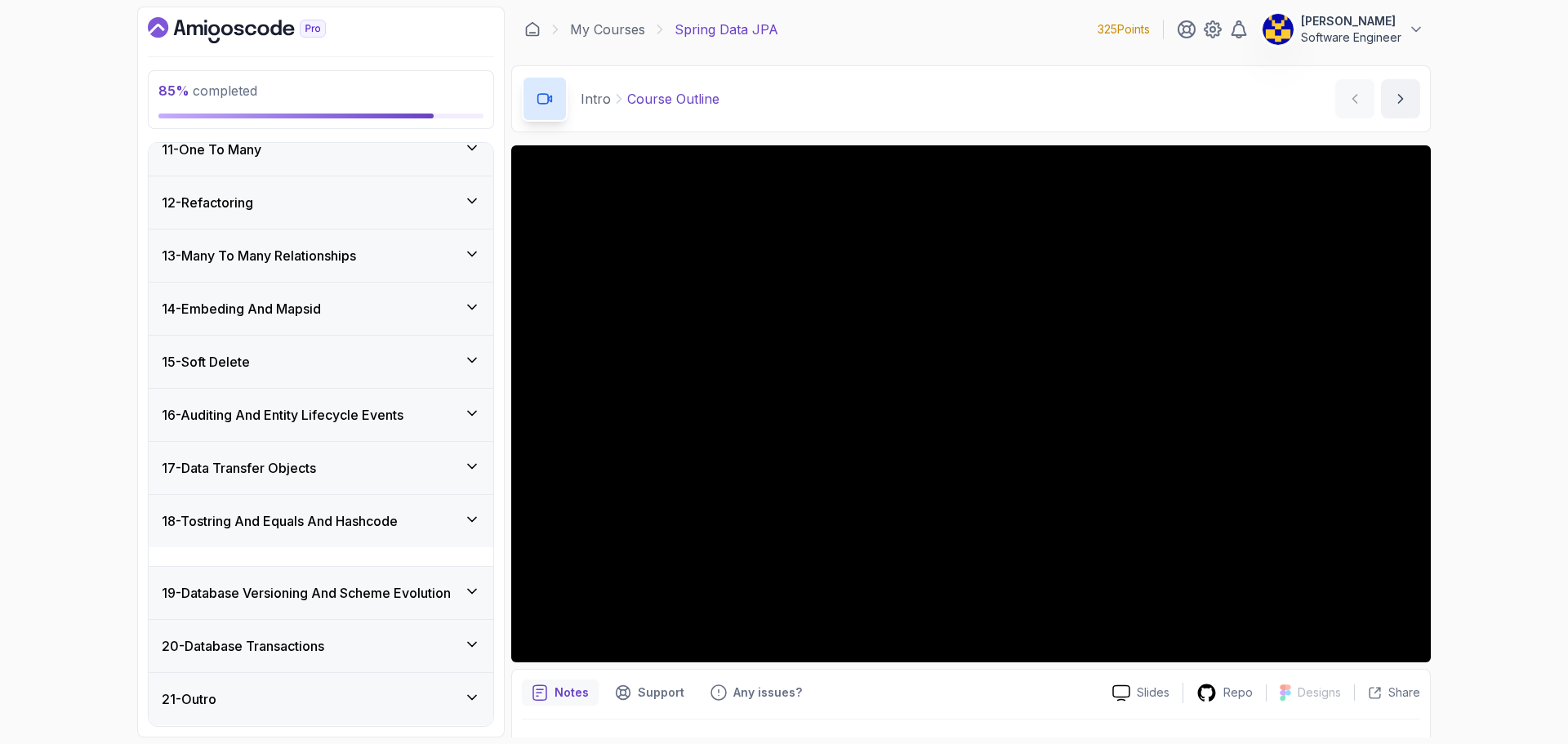
scroll to position [531, 0]
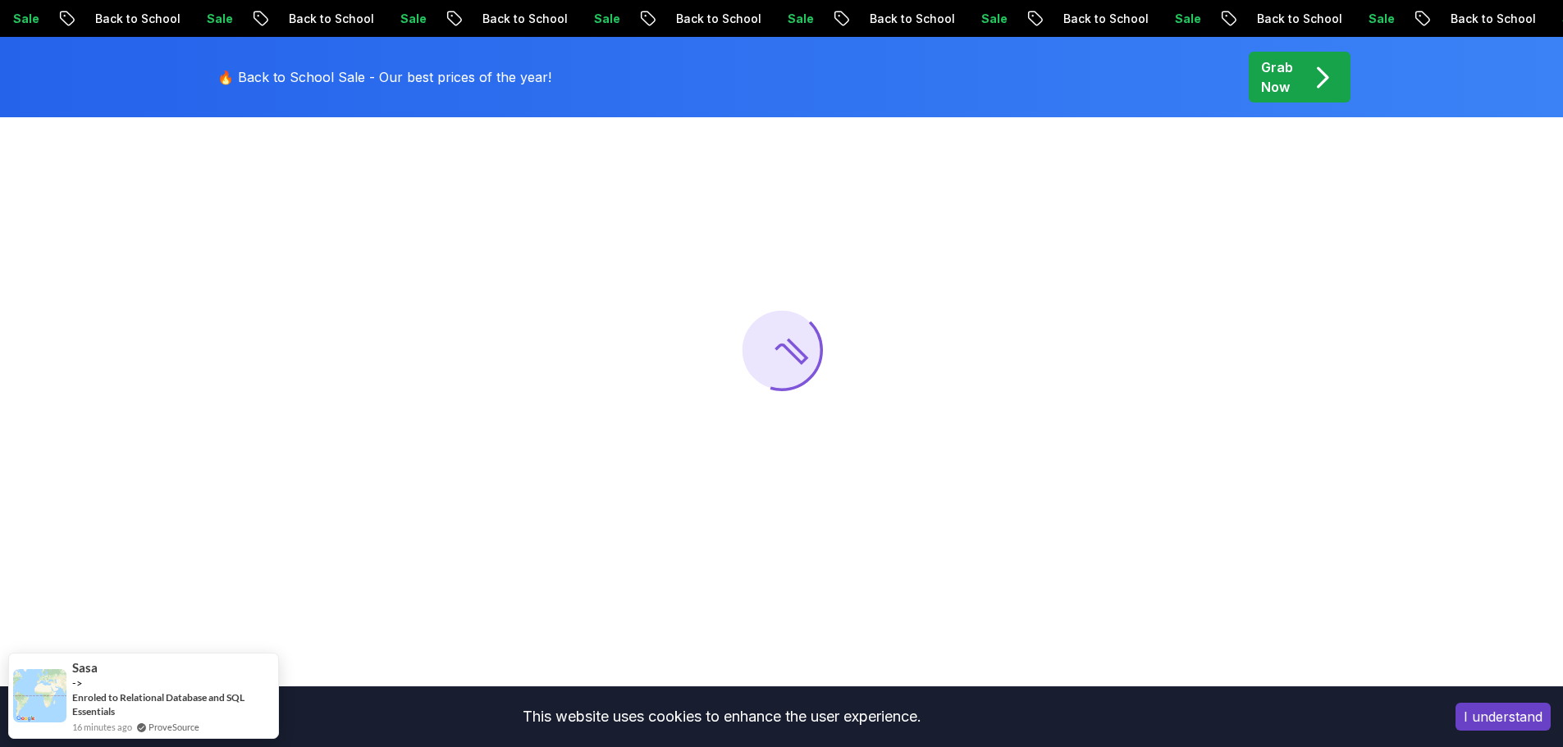
scroll to position [246, 0]
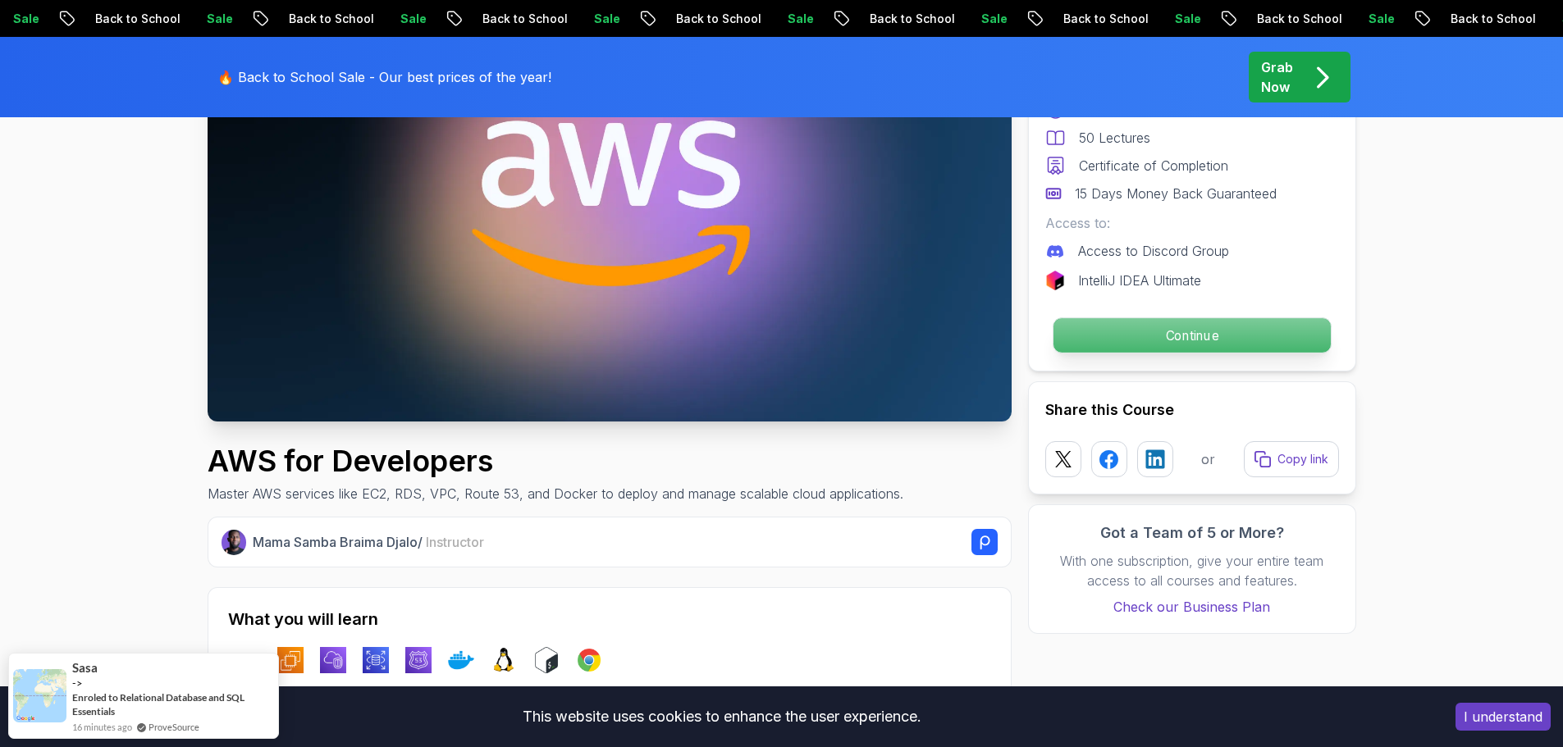
drag, startPoint x: 1224, startPoint y: 335, endPoint x: 1215, endPoint y: 340, distance: 10.3
click at [1224, 335] on p "Continue" at bounding box center [1191, 335] width 277 height 34
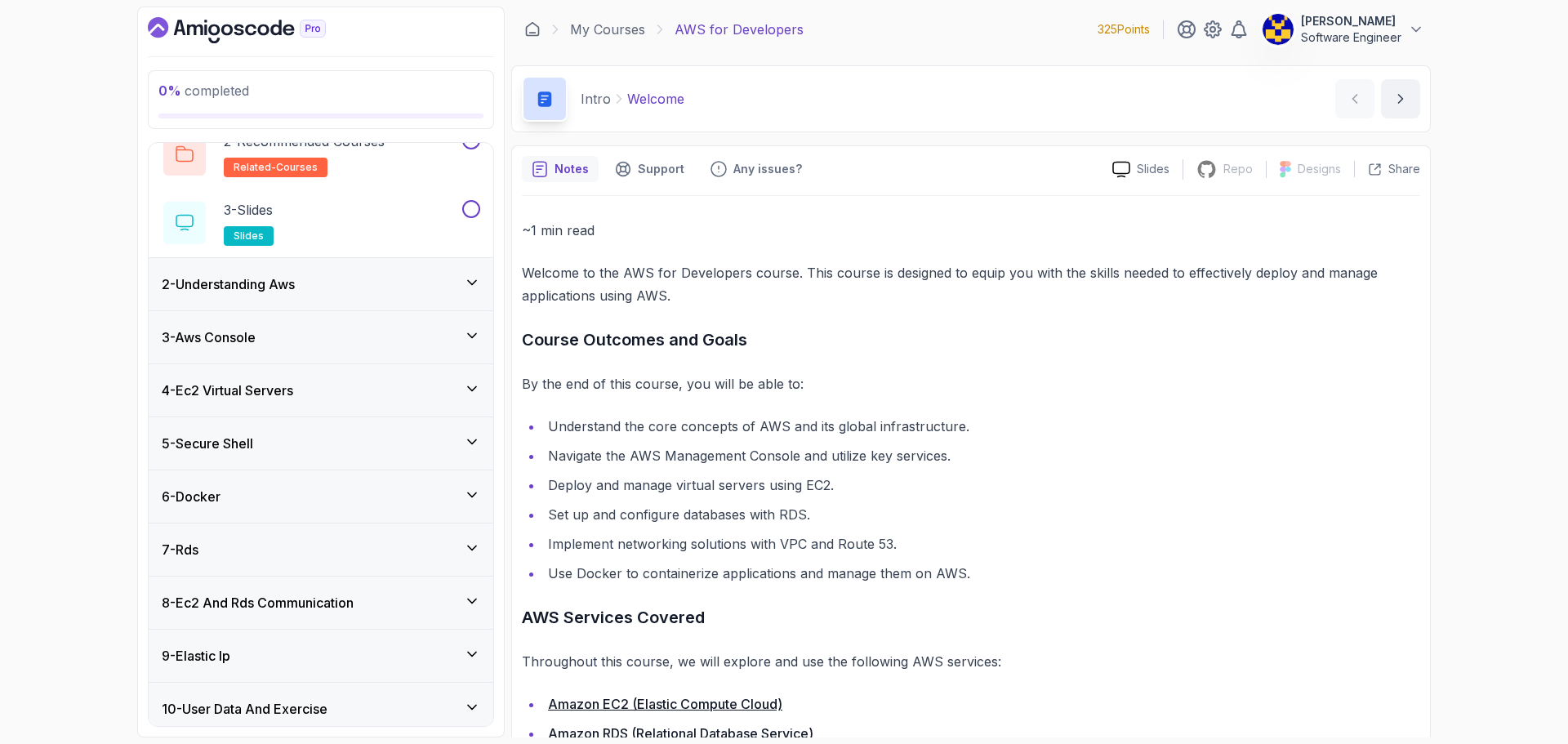
scroll to position [39, 0]
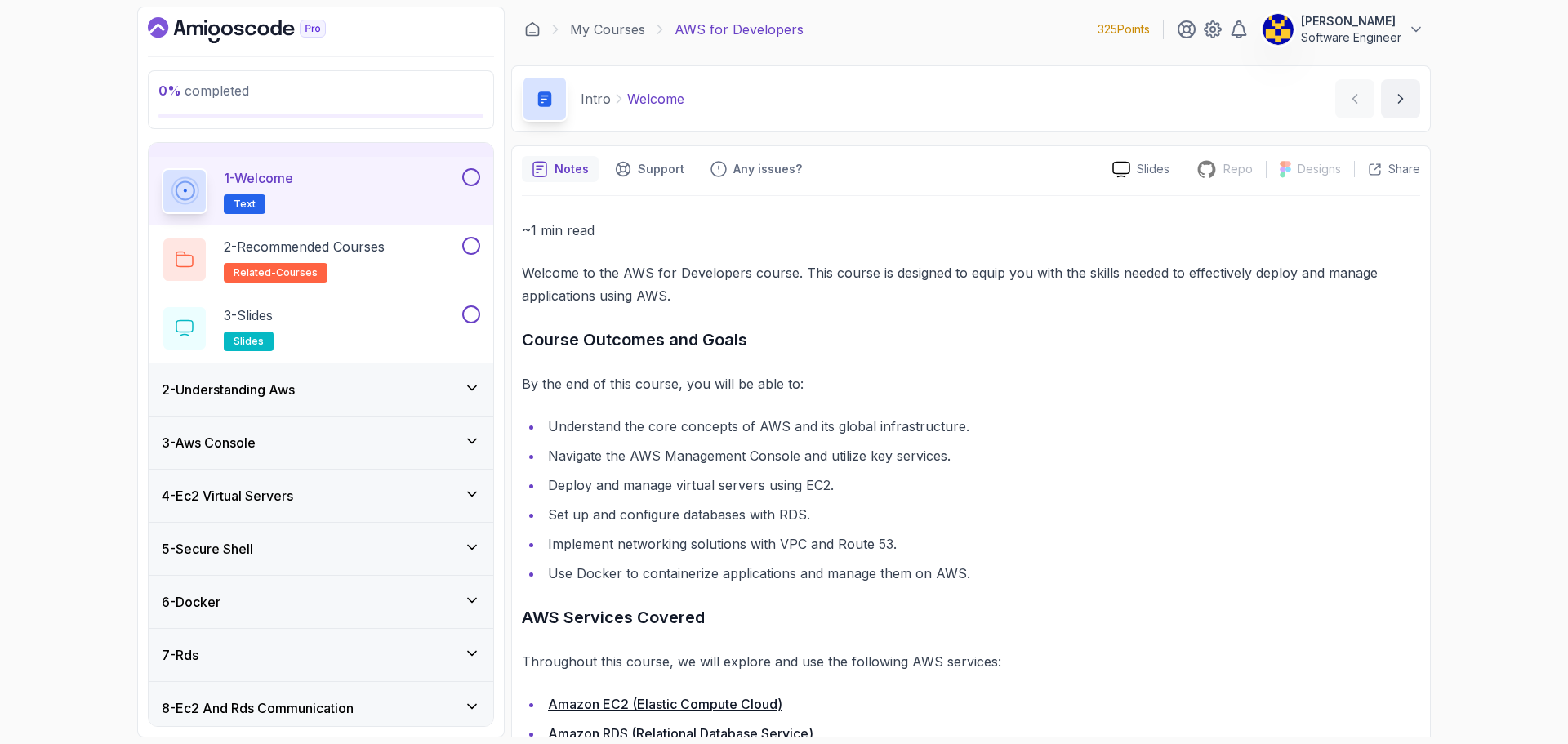
click at [363, 442] on div "3 - Aws Console" at bounding box center [321, 443] width 319 height 20
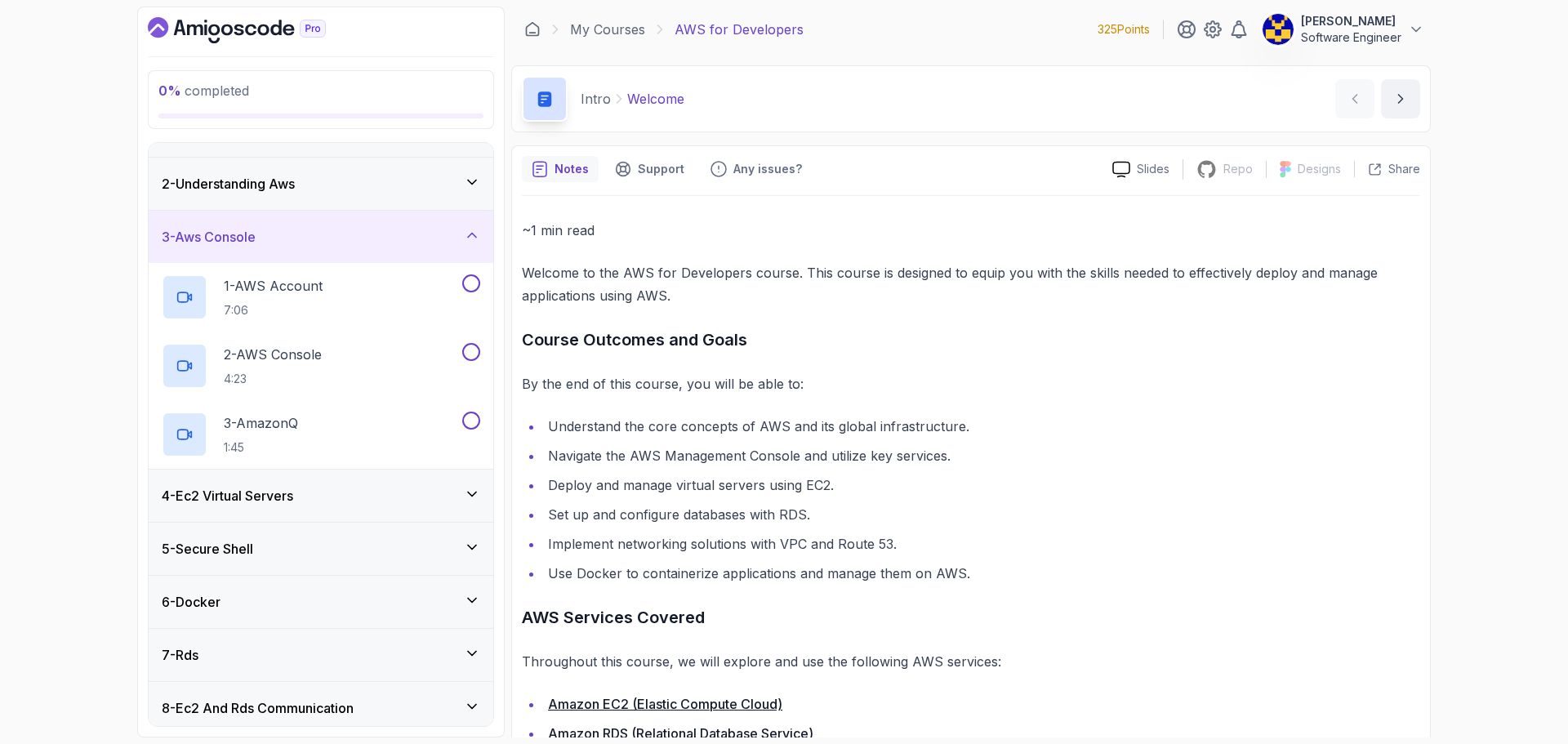
click at [375, 235] on div "3 - Aws Console" at bounding box center [321, 237] width 319 height 20
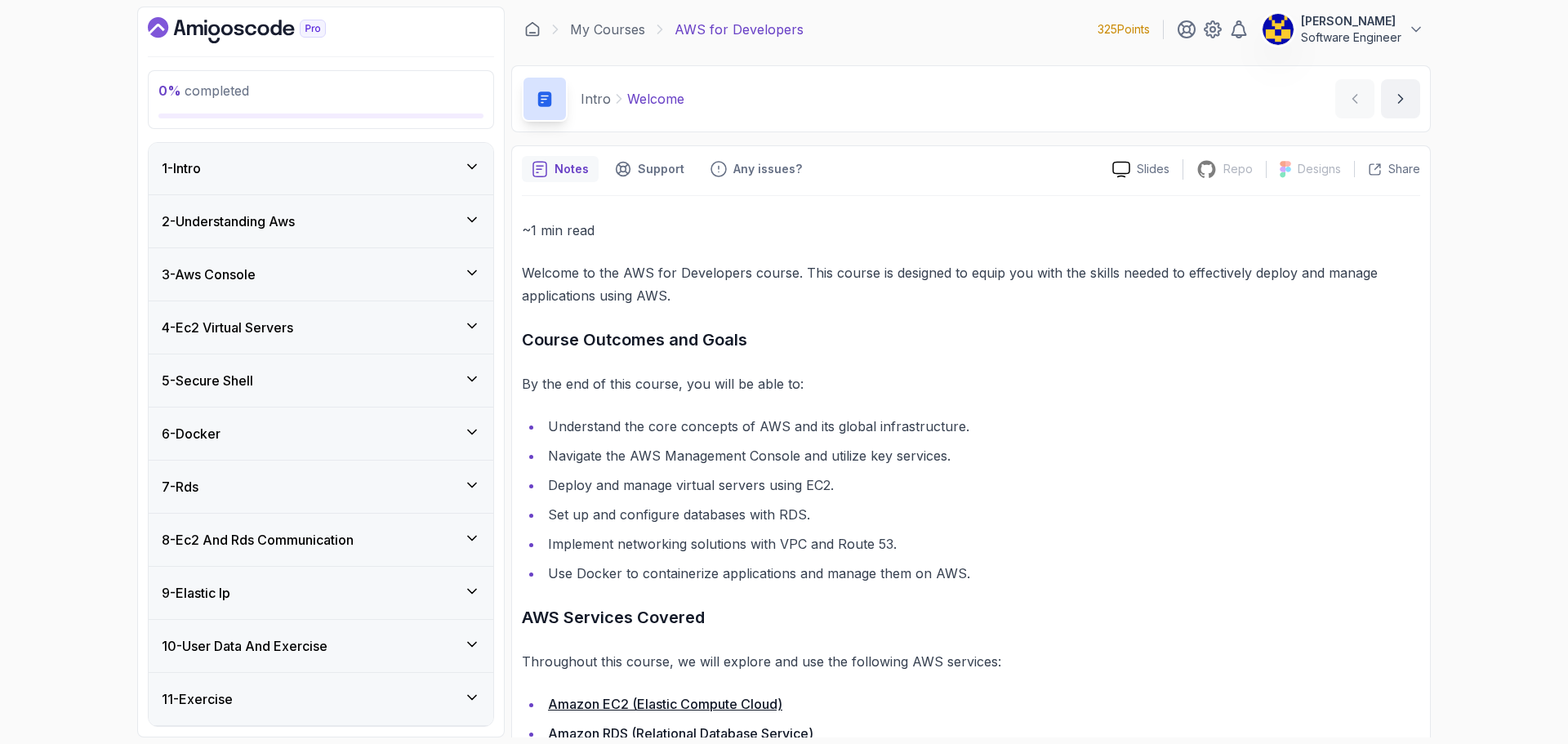
scroll to position [0, 0]
click at [343, 329] on div "4 - Ec2 Virtual Servers" at bounding box center [321, 329] width 319 height 20
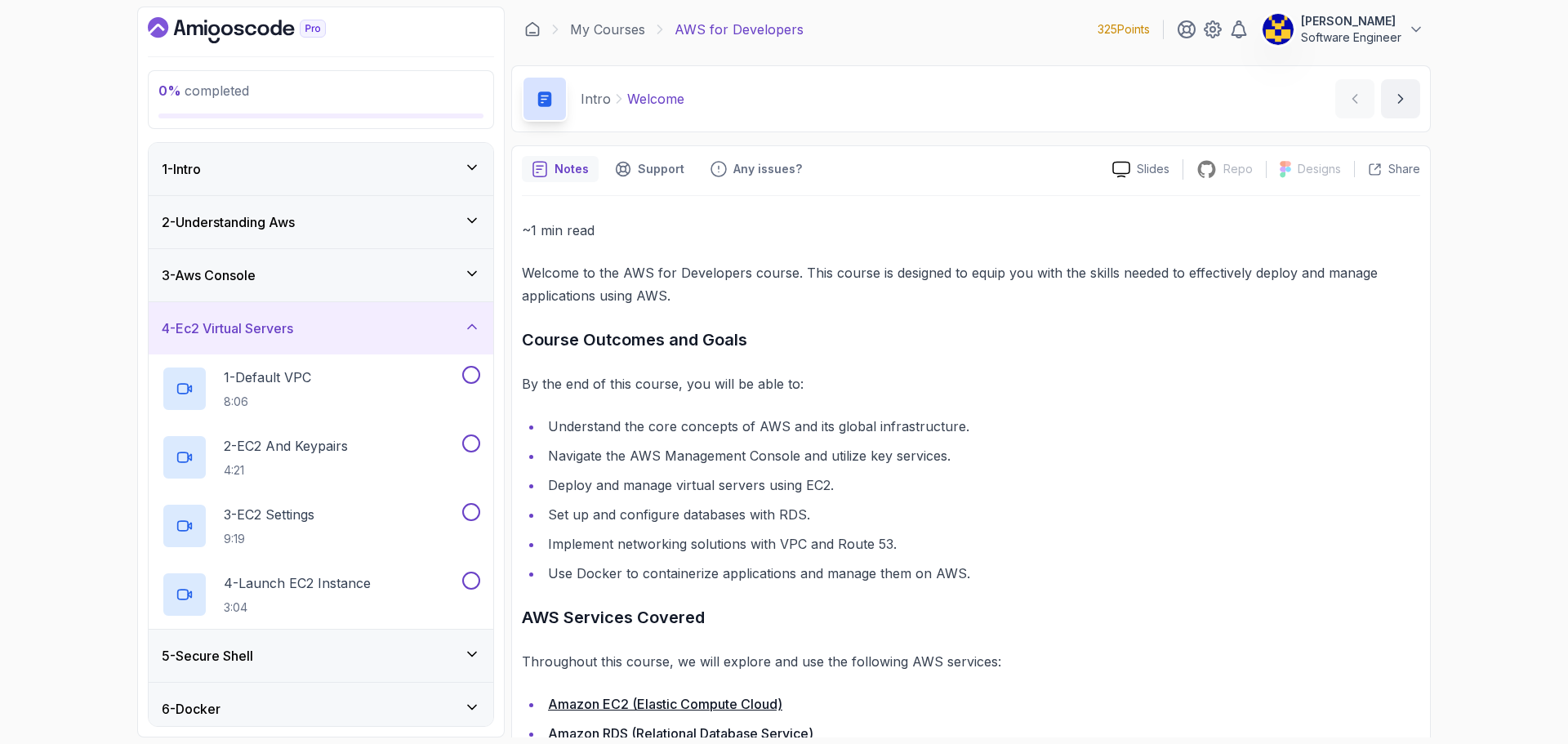
click at [343, 328] on div "4 - Ec2 Virtual Servers" at bounding box center [321, 329] width 319 height 20
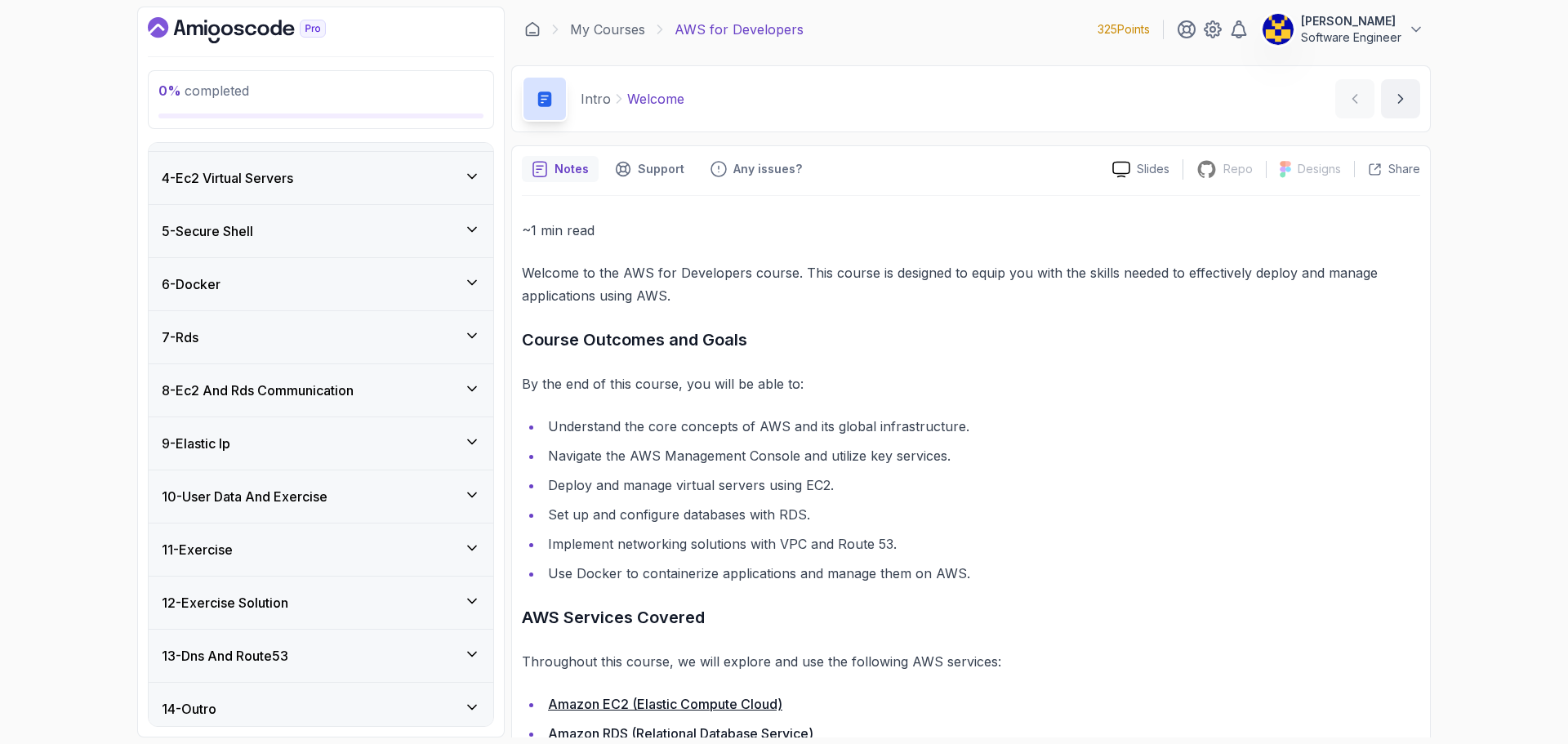
scroll to position [159, 0]
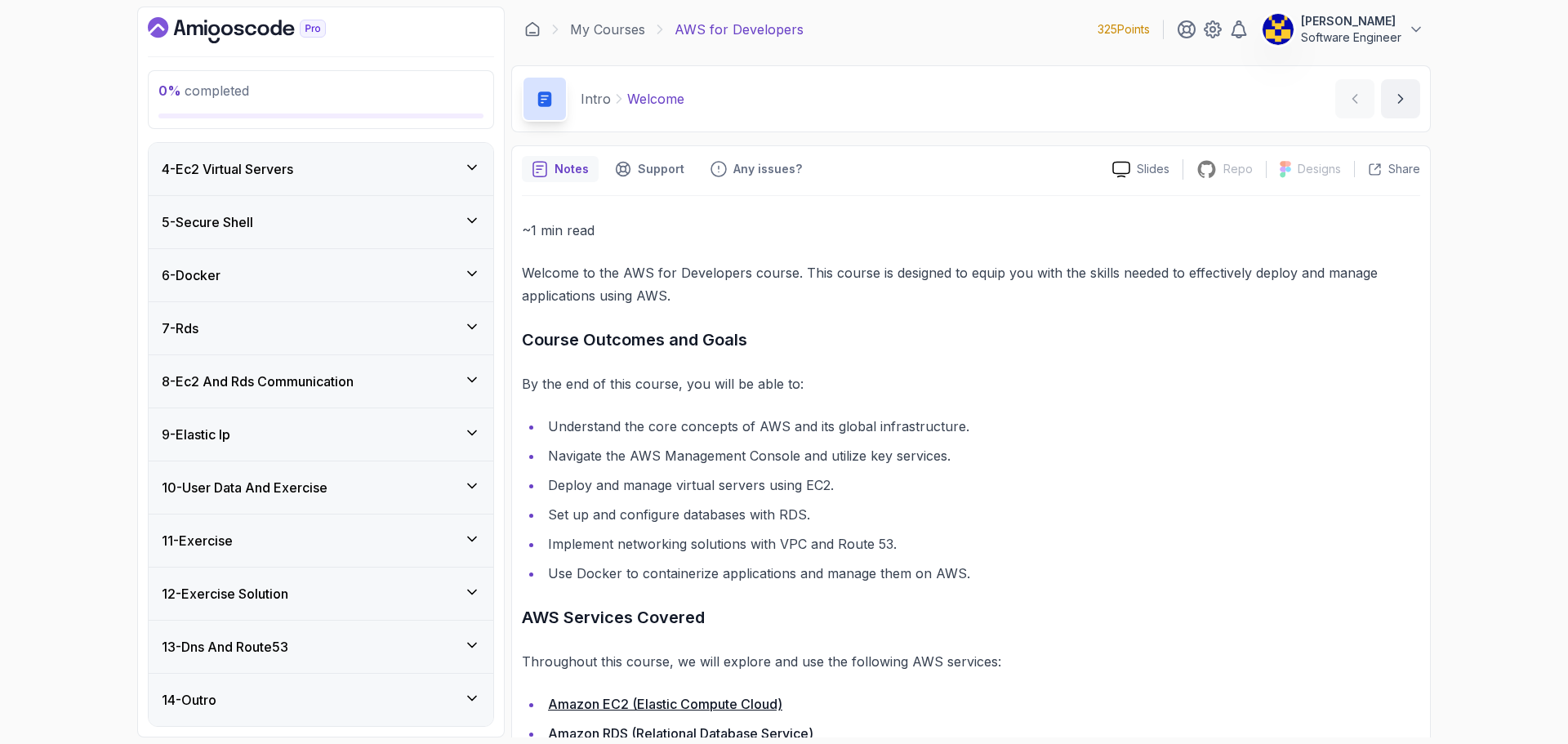
click at [353, 380] on h3 "8 - Ec2 And Rds Communication" at bounding box center [257, 381] width 192 height 20
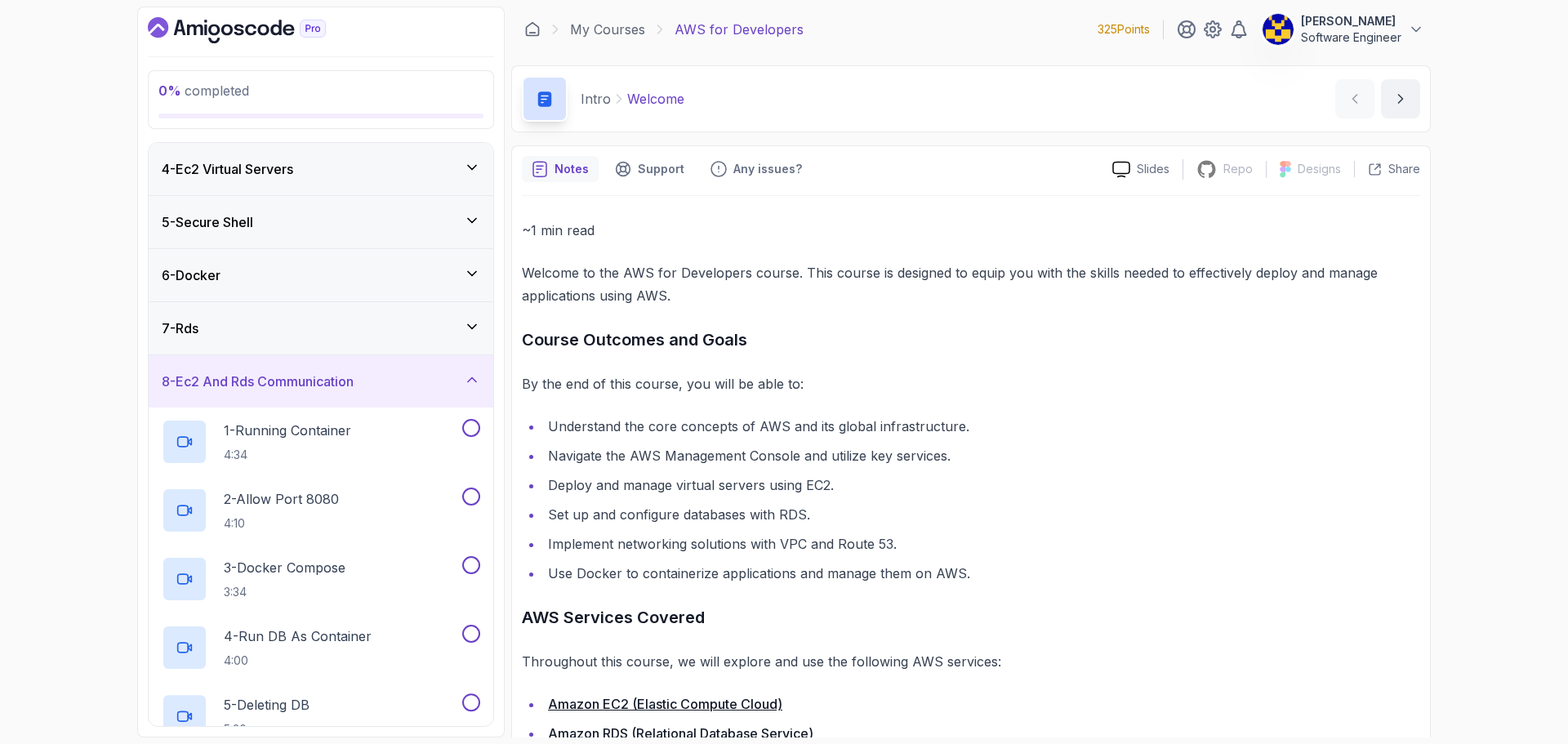
click at [353, 374] on h3 "8 - Ec2 And Rds Communication" at bounding box center [257, 381] width 192 height 20
